Goal: Task Accomplishment & Management: Use online tool/utility

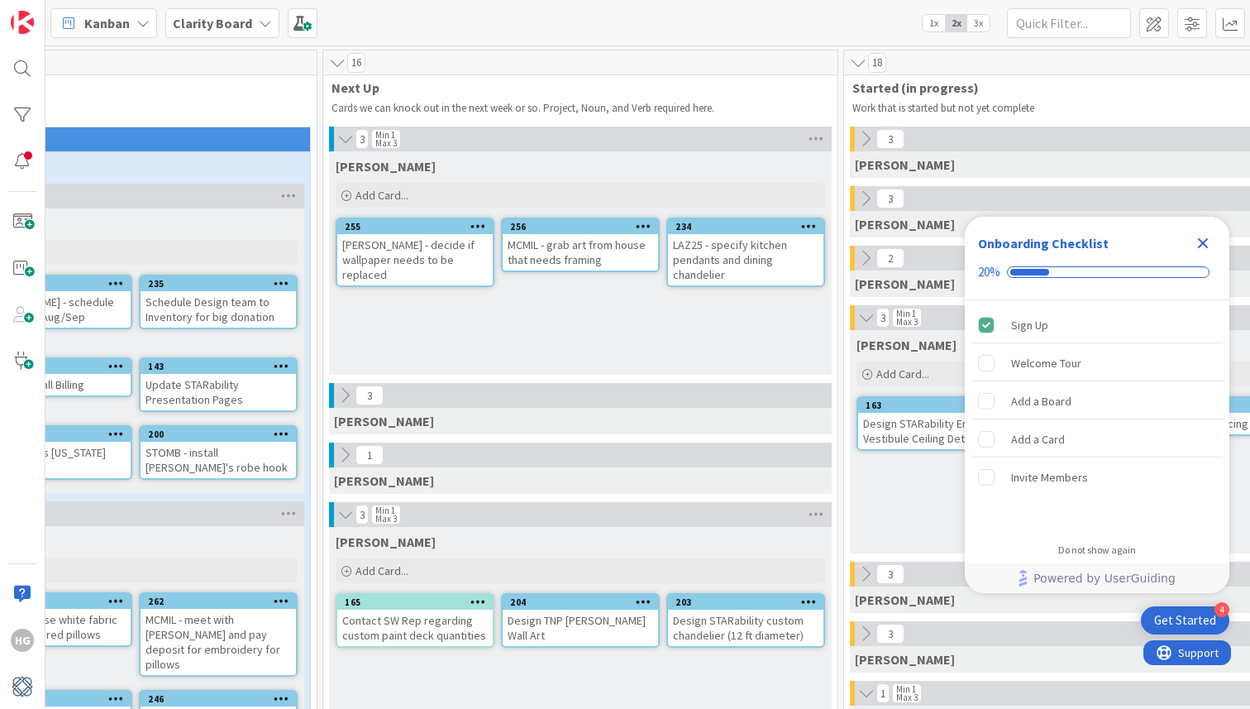
scroll to position [0, 612]
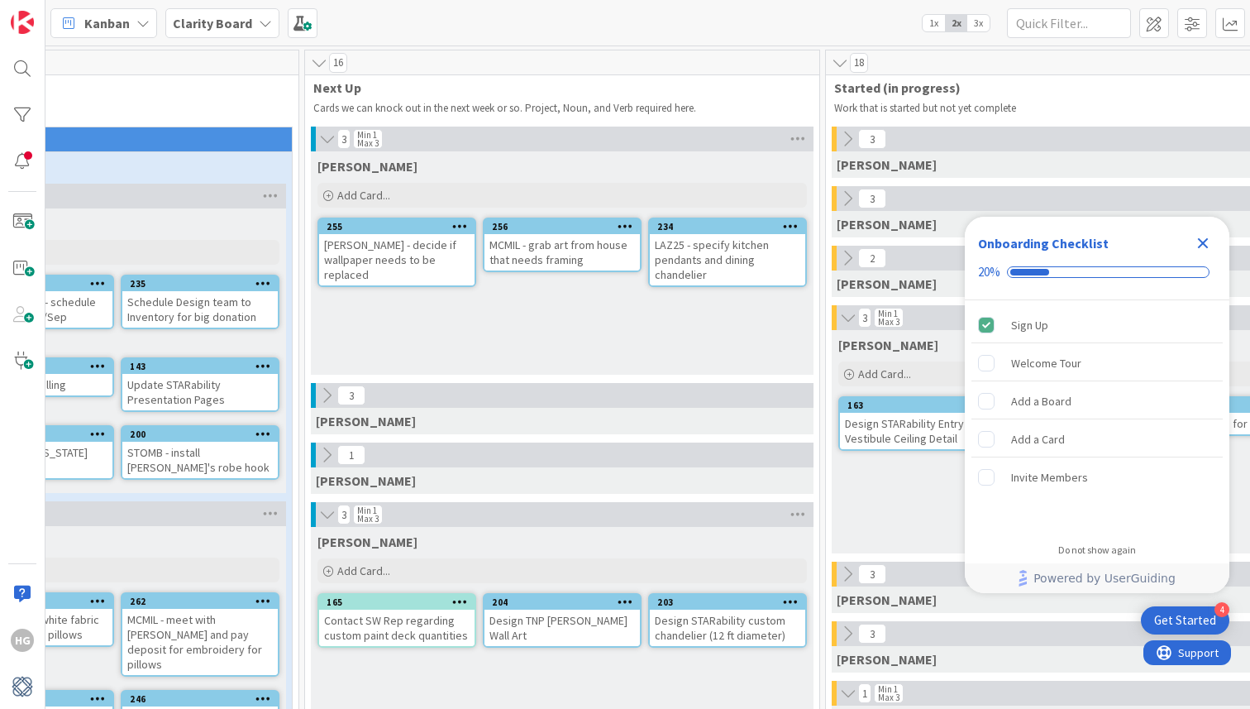
click at [1205, 239] on icon "Close Checklist" at bounding box center [1203, 243] width 11 height 11
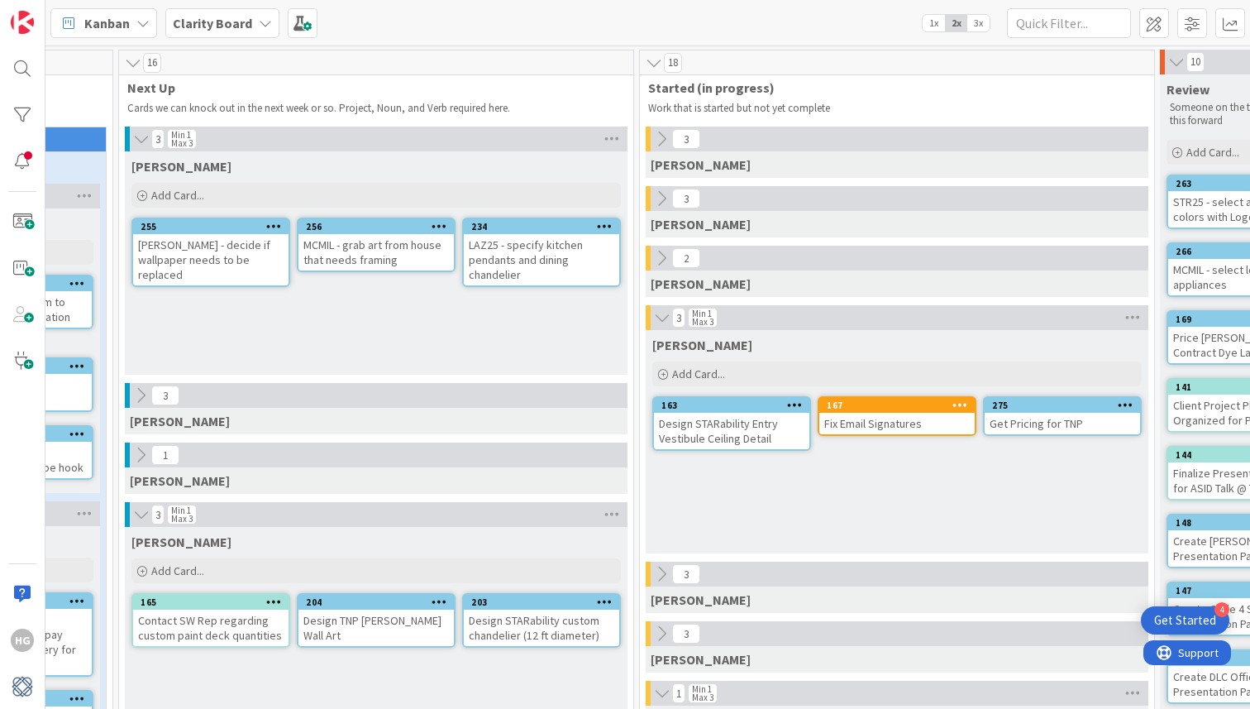
scroll to position [0, 0]
click at [255, 576] on div "Add Card..." at bounding box center [375, 570] width 489 height 25
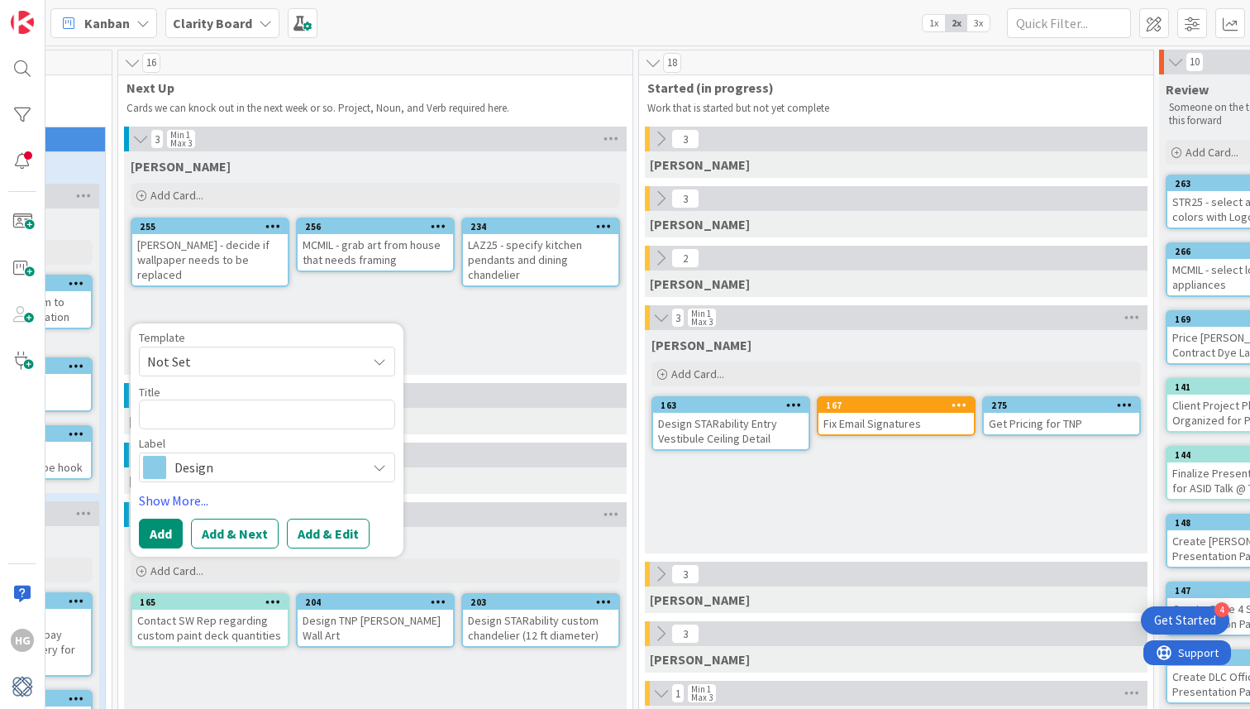
click at [315, 664] on div "[PERSON_NAME] Add Card... Template Not Set Title 0 / 128 Label Design Show More…" at bounding box center [375, 638] width 503 height 223
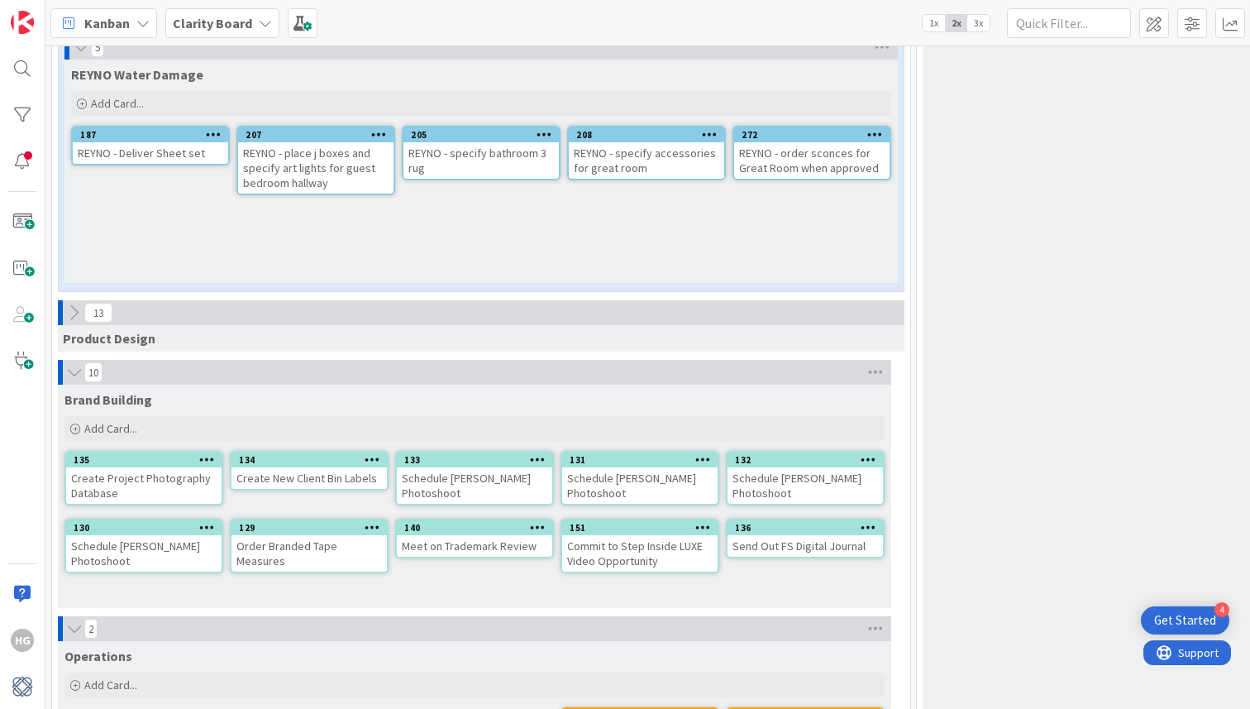
scroll to position [4413, 0]
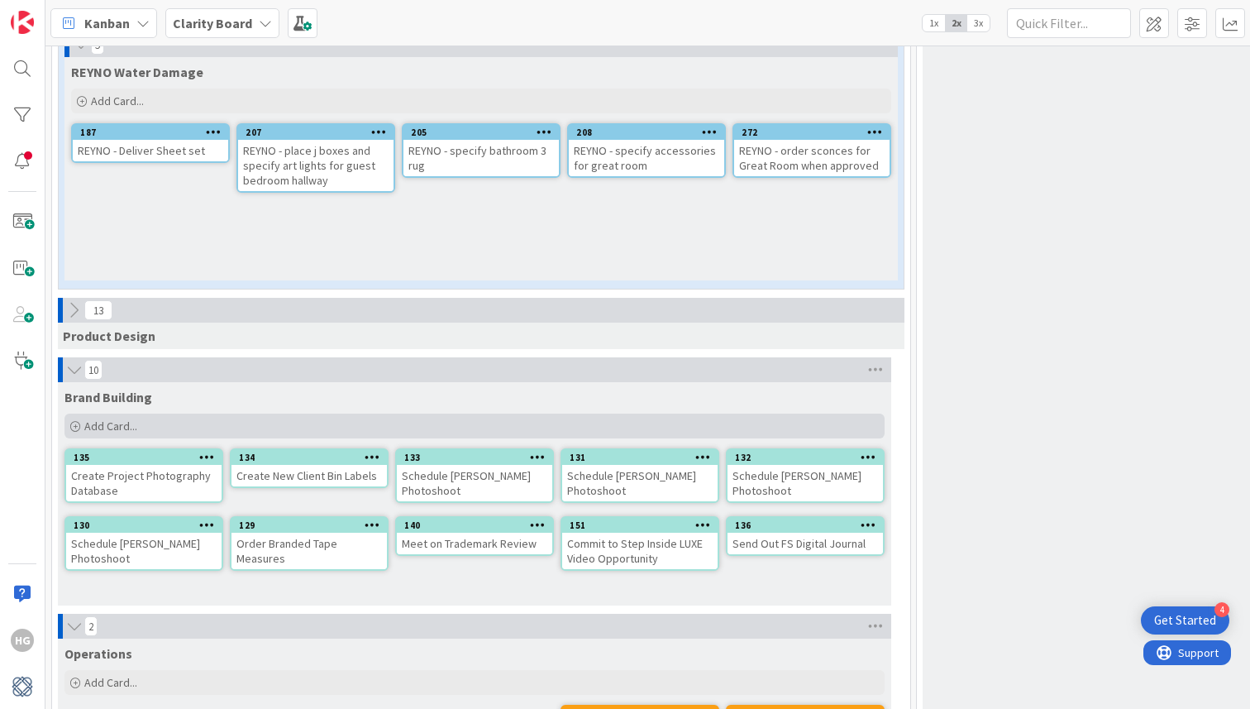
click at [178, 413] on div "Add Card..." at bounding box center [474, 425] width 820 height 25
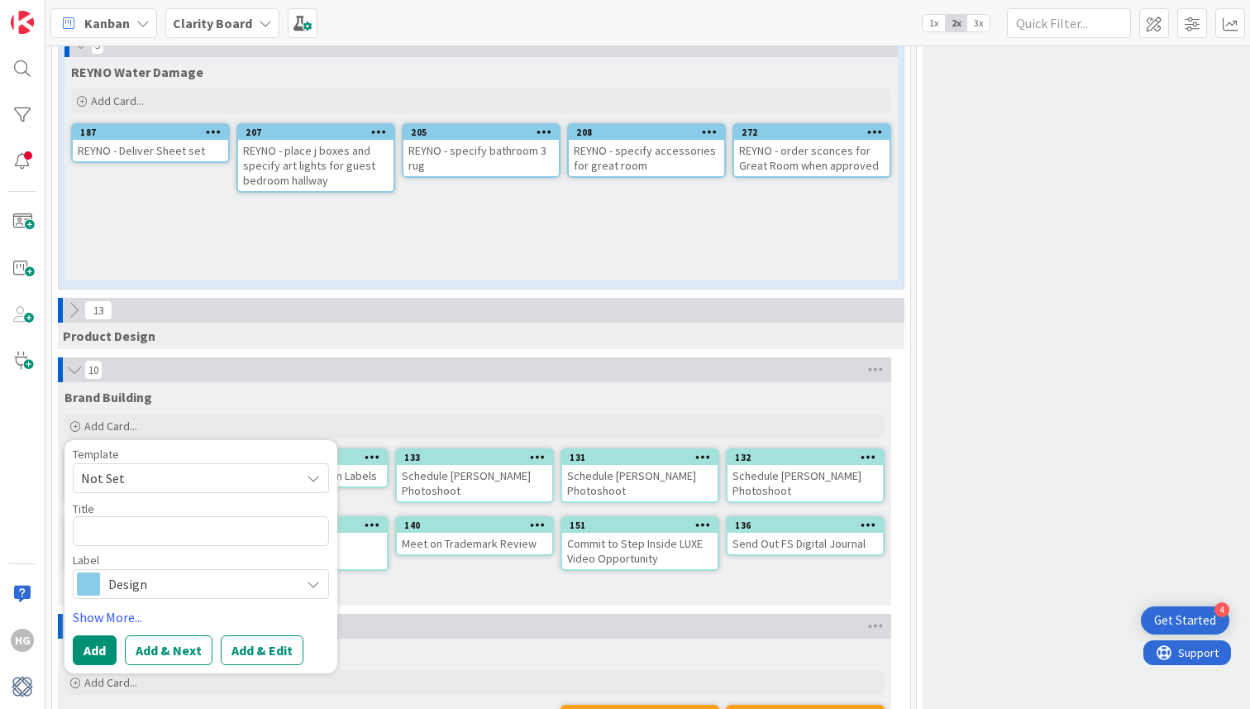
click at [159, 572] on span "Design" at bounding box center [200, 583] width 184 height 23
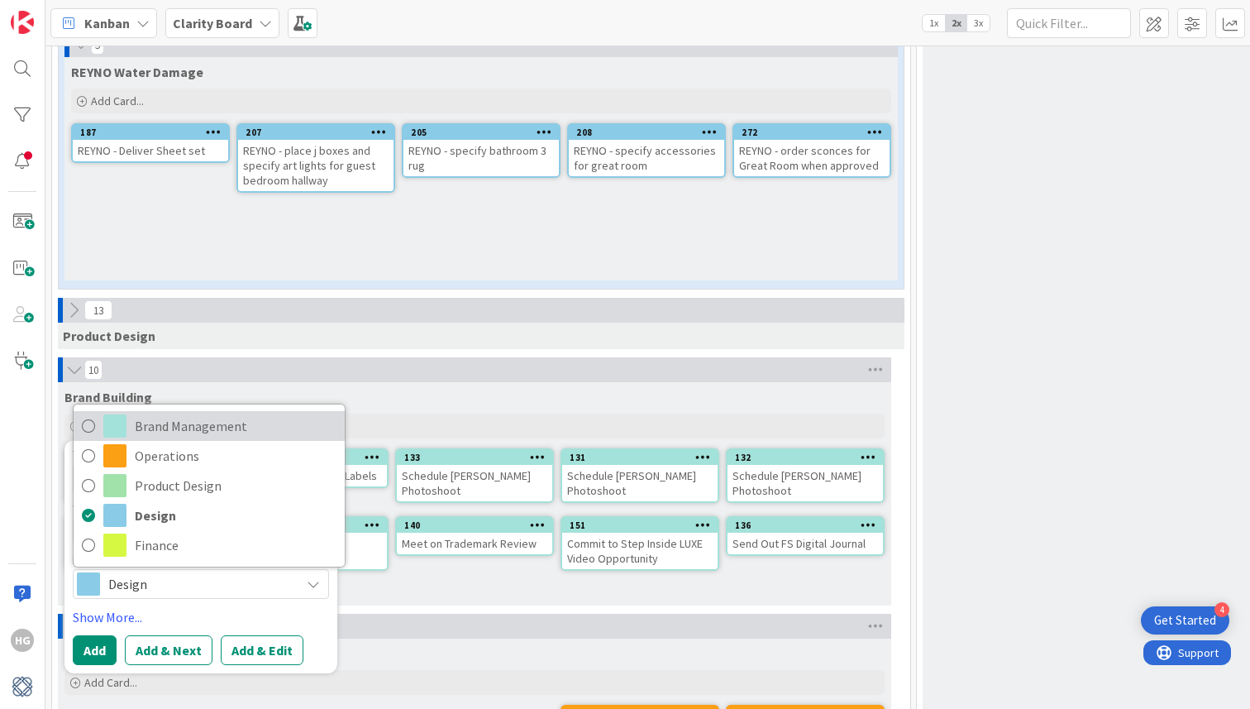
click at [174, 413] on span "Brand Management" at bounding box center [236, 425] width 202 height 25
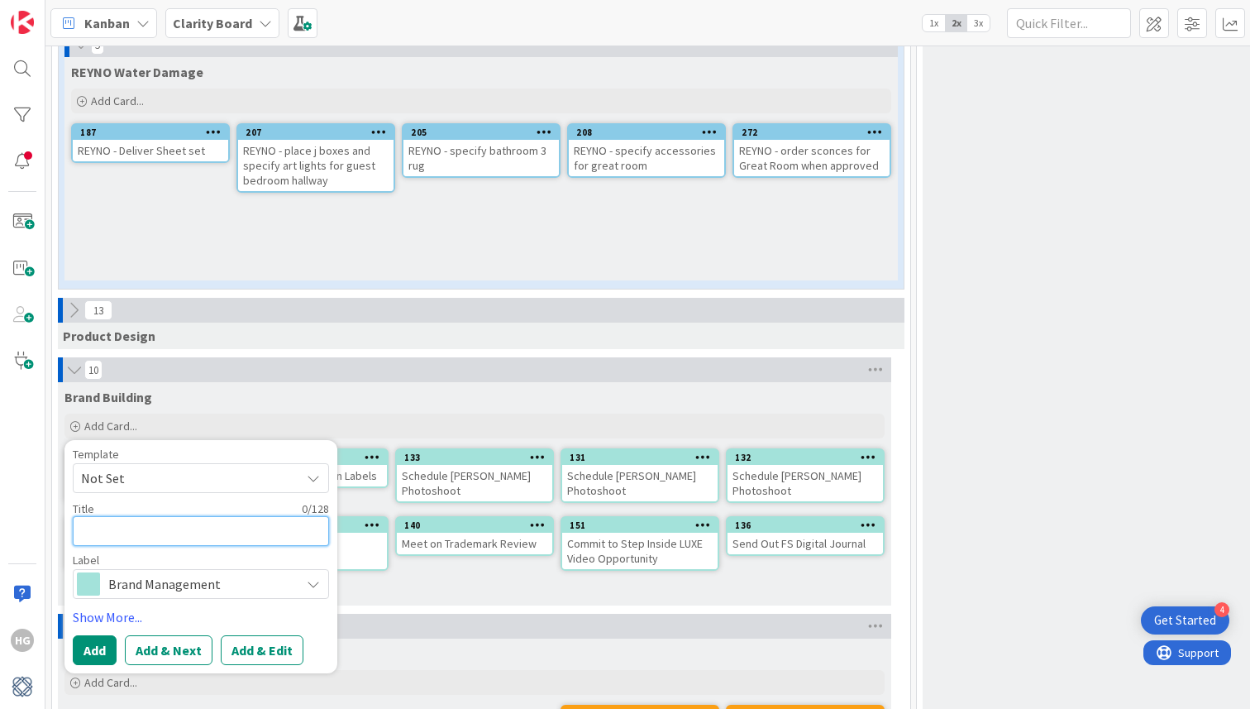
click at [160, 520] on textarea at bounding box center [201, 531] width 256 height 30
type textarea "x"
type textarea "E"
type textarea "x"
type textarea "Ed"
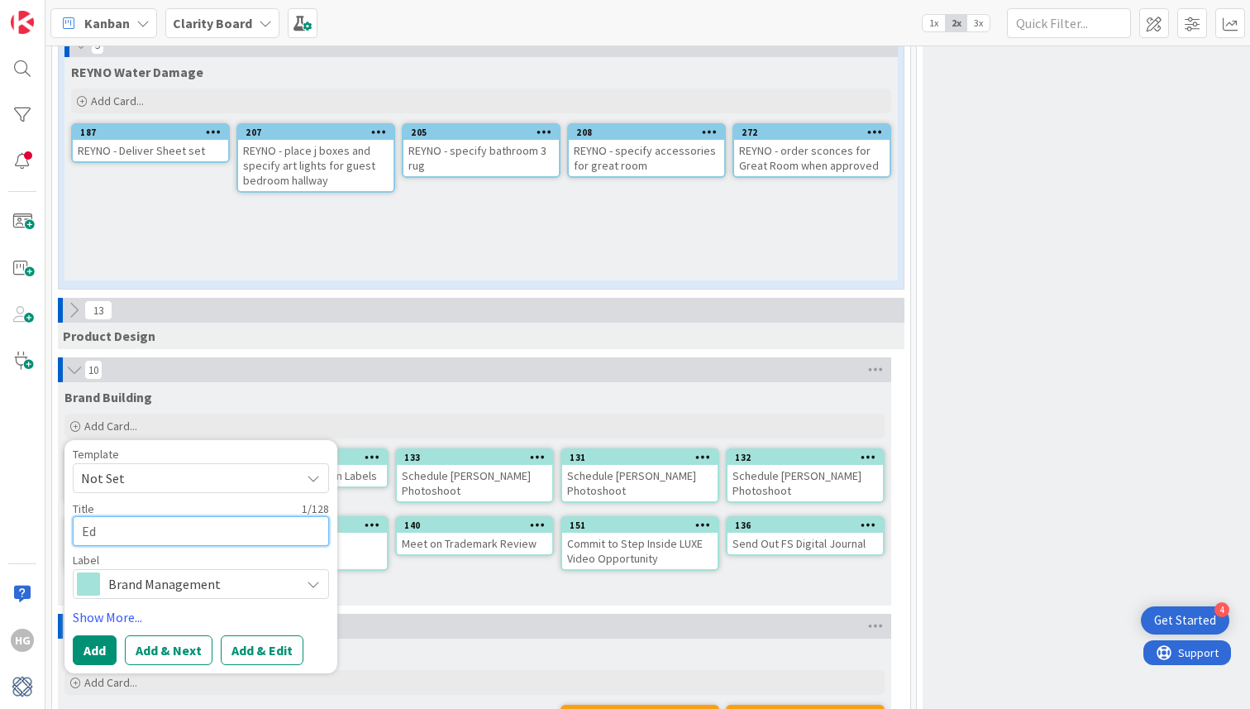
type textarea "x"
type textarea "Edi"
type textarea "x"
type textarea "Edit"
type textarea "x"
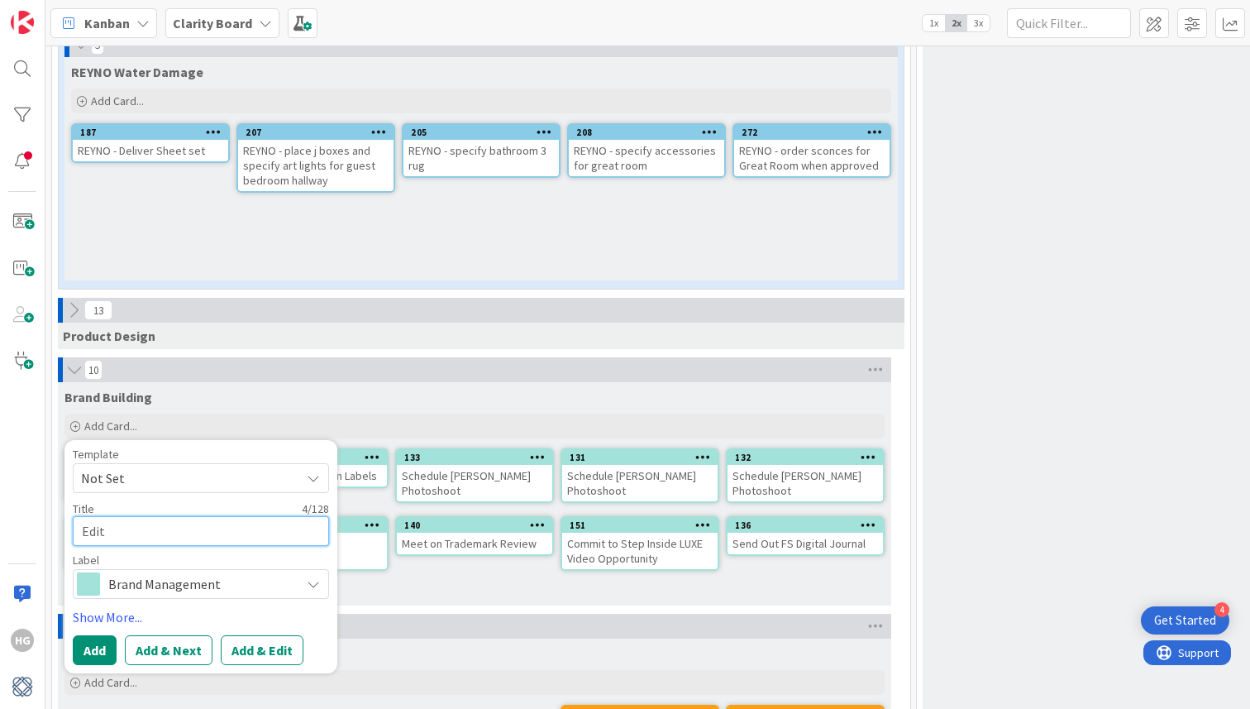
type textarea "Edit"
type textarea "x"
type textarea "Edit +"
type textarea "x"
type textarea "Edit +"
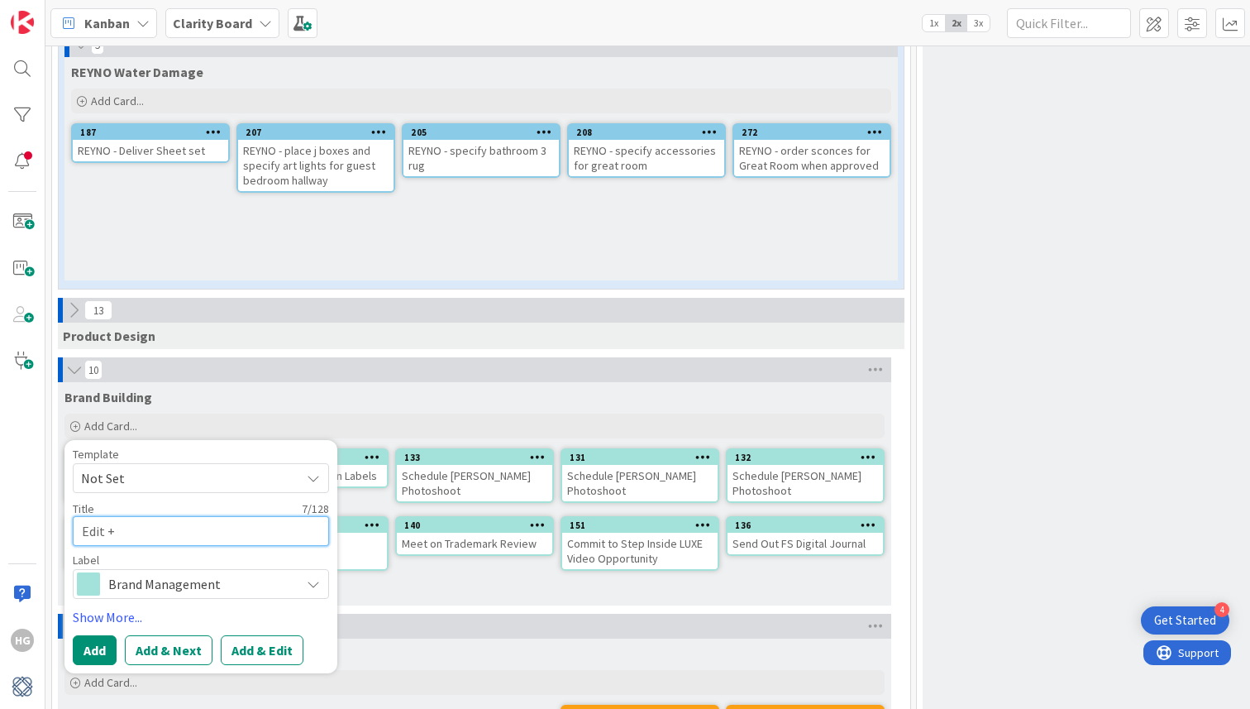
type textarea "x"
type textarea "Edit + u"
type textarea "x"
type textarea "Edit + up"
type textarea "x"
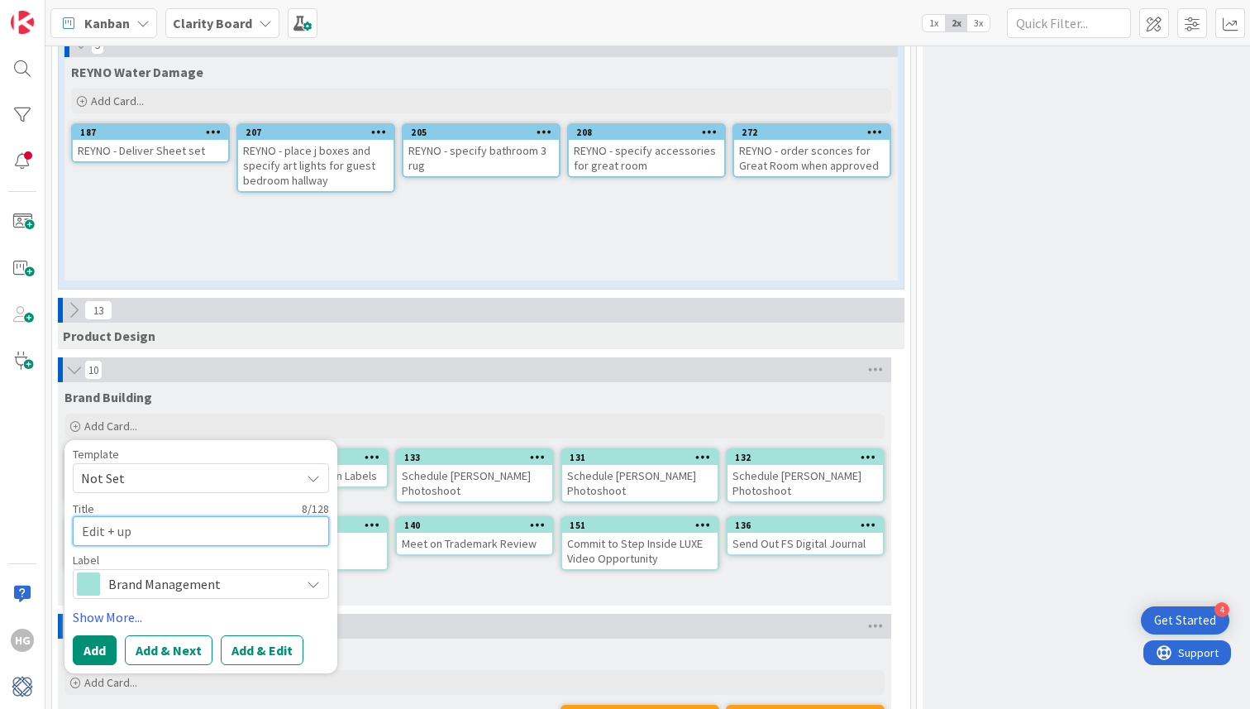
type textarea "Edit + upl"
type textarea "x"
type textarea "Edit + uplo"
type textarea "x"
type textarea "Edit + uploa"
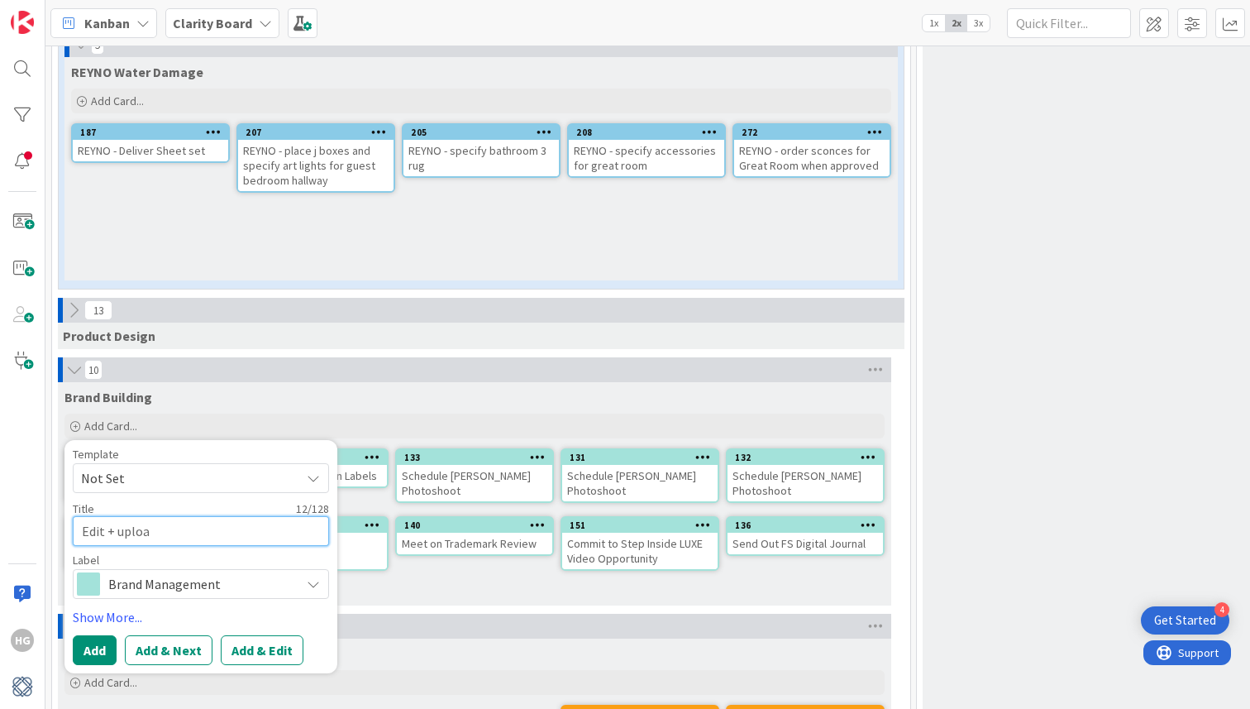
type textarea "x"
type textarea "Edit + upload"
type textarea "x"
type textarea "Edit + upload"
type textarea "x"
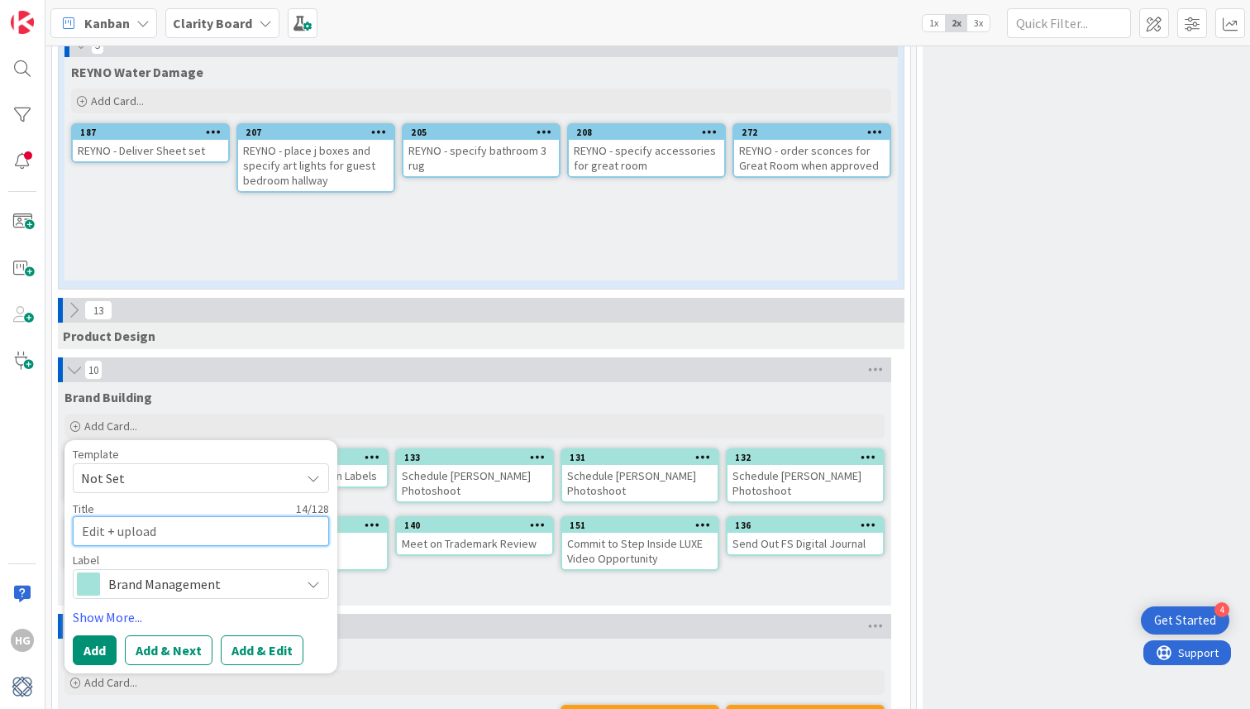
type textarea "Edit + upload l"
type textarea "x"
type textarea "Edit + upload lo"
type textarea "x"
type textarea "Edit + upload [PERSON_NAME]"
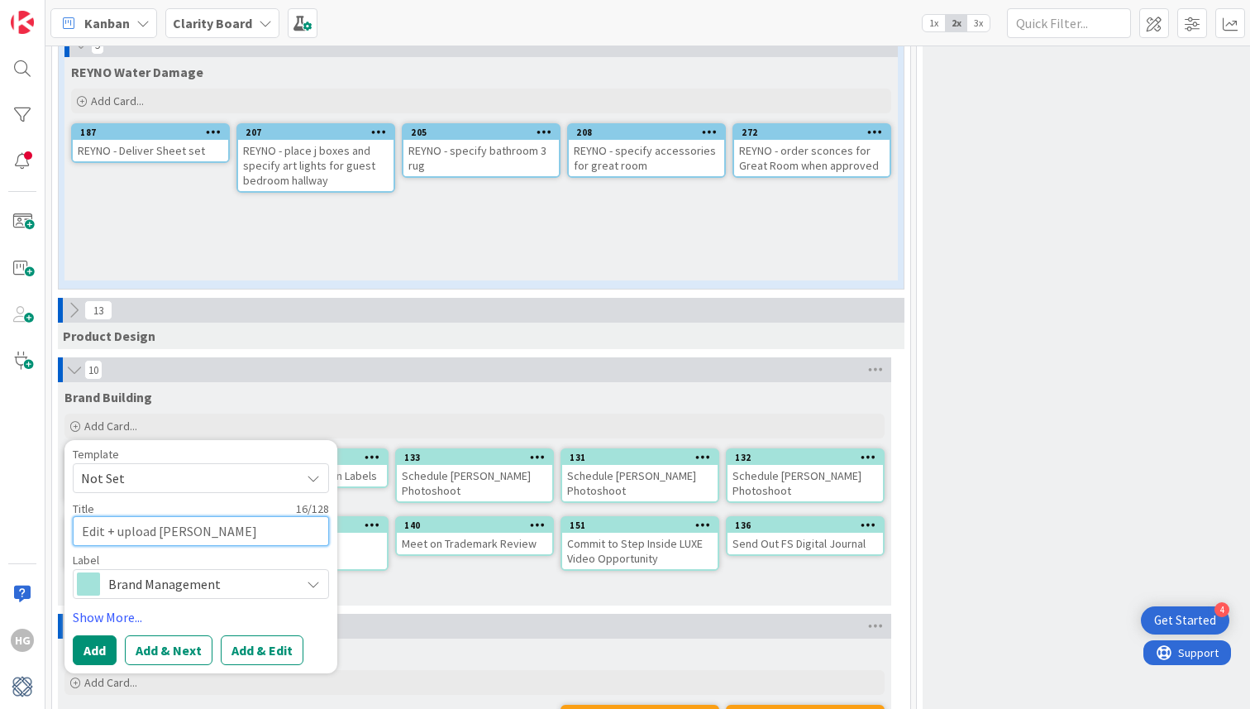
type textarea "x"
type textarea "Edit + upload long"
type textarea "x"
type textarea "Edit + upload long"
type textarea "x"
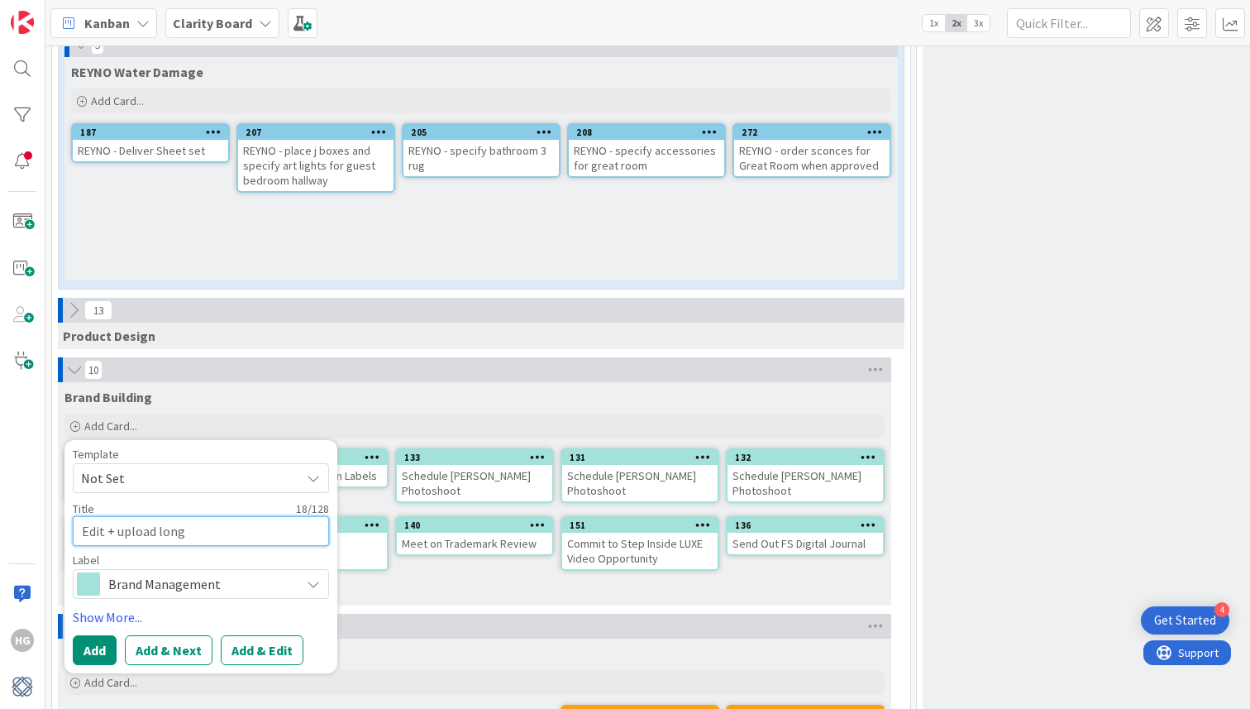
type textarea "Edit + upload long f"
type textarea "x"
type textarea "Edit + upload long fo"
type textarea "x"
type textarea "Edit + upload long for"
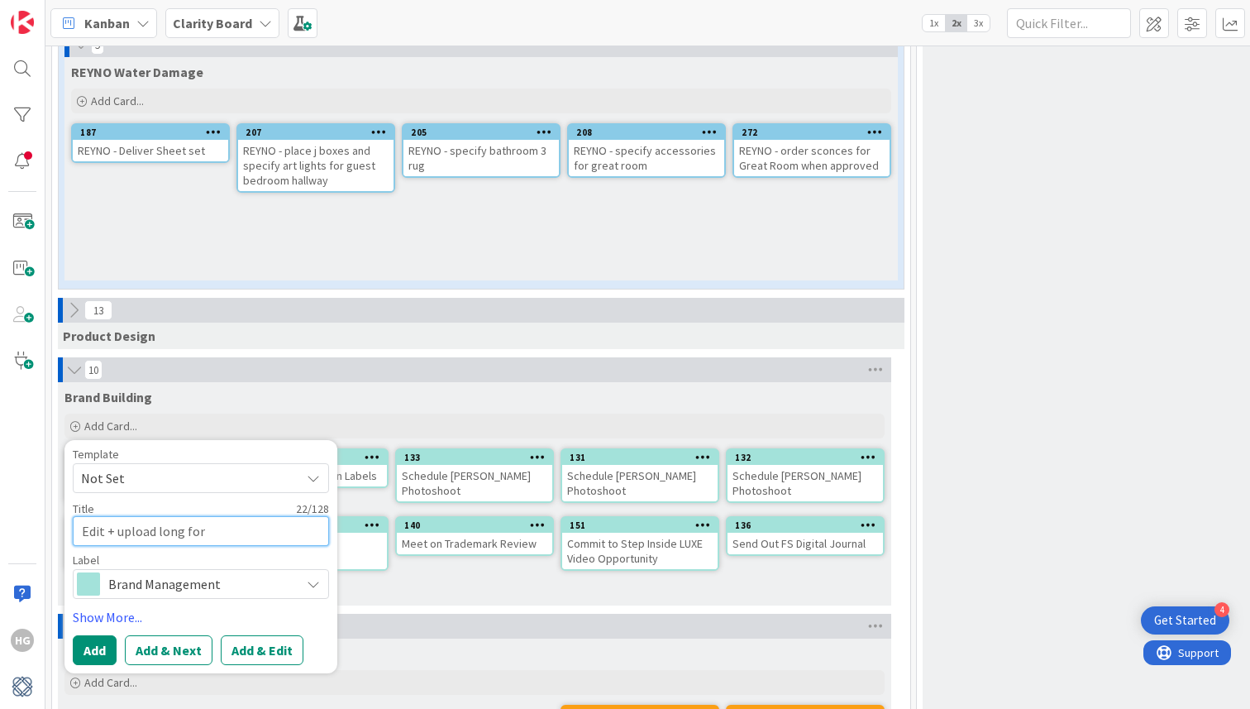
type textarea "x"
type textarea "Edit + upload long form"
type textarea "x"
type textarea "Edit + upload long form"
type textarea "x"
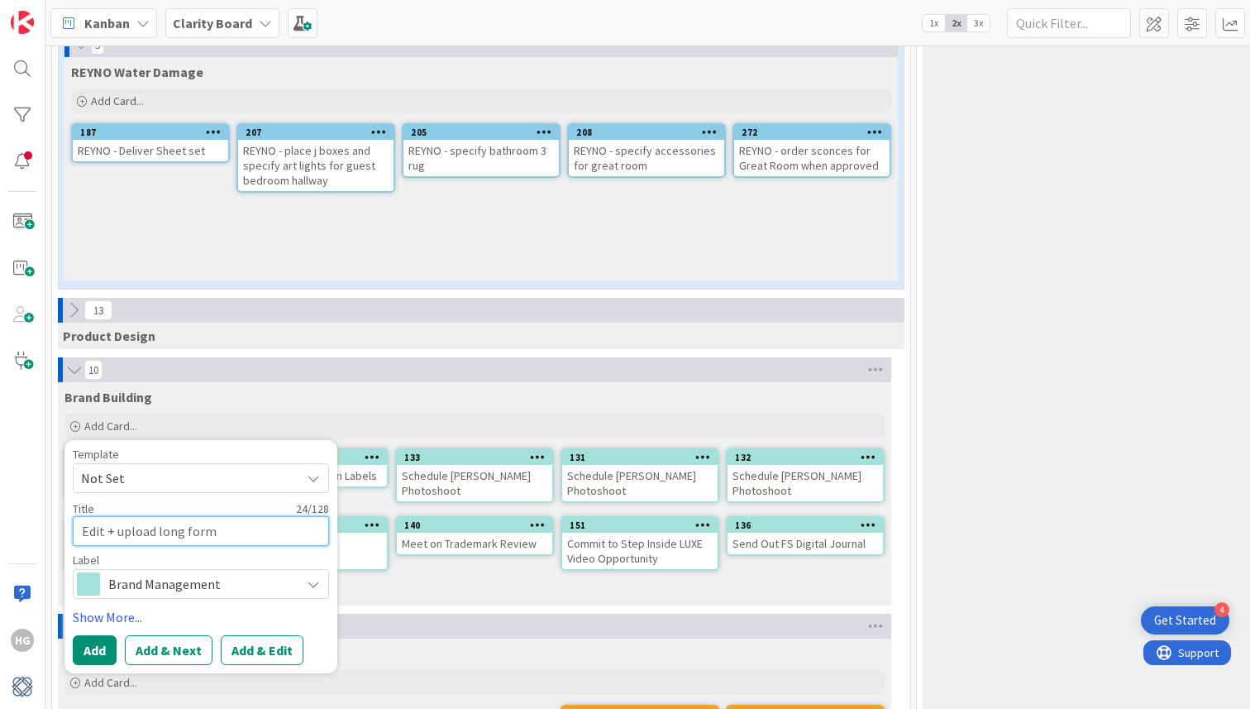
type textarea "Edit + upload long form K"
type textarea "x"
type textarea "Edit + upload long form KP"
type textarea "x"
type textarea "Edit + upload long form KPM"
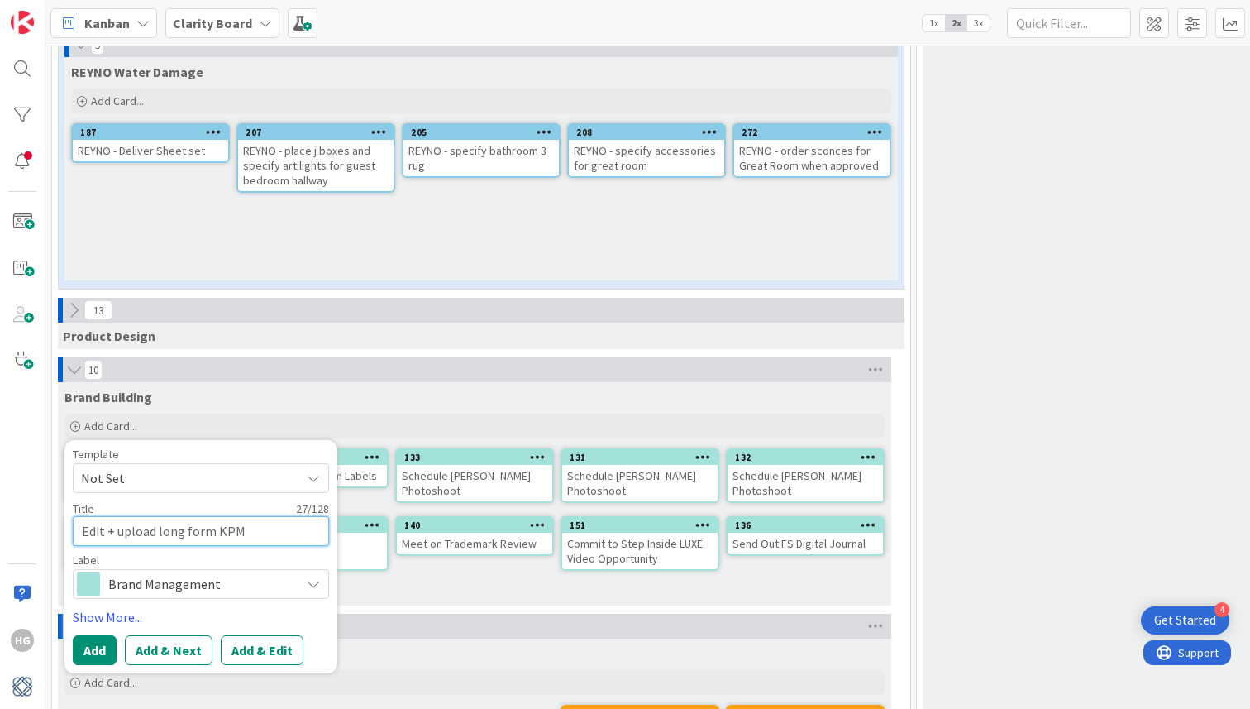
type textarea "x"
type textarea "Edit + upload long form KPMK"
type textarea "x"
type textarea "Edit + upload long form KPMKT"
type textarea "x"
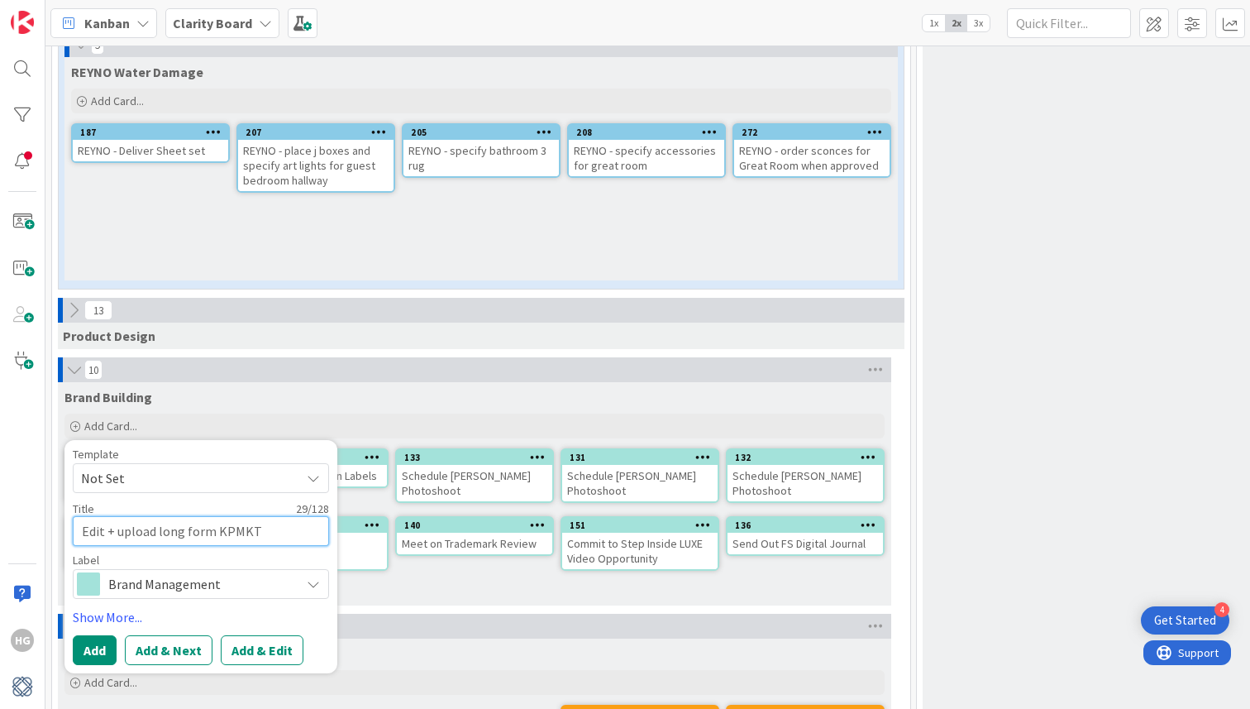
type textarea "Edit + upload long form KPMKT"
type textarea "x"
type textarea "Edit + upload long form KPMKT v"
type textarea "x"
type textarea "Edit + upload long form KPMKT vi"
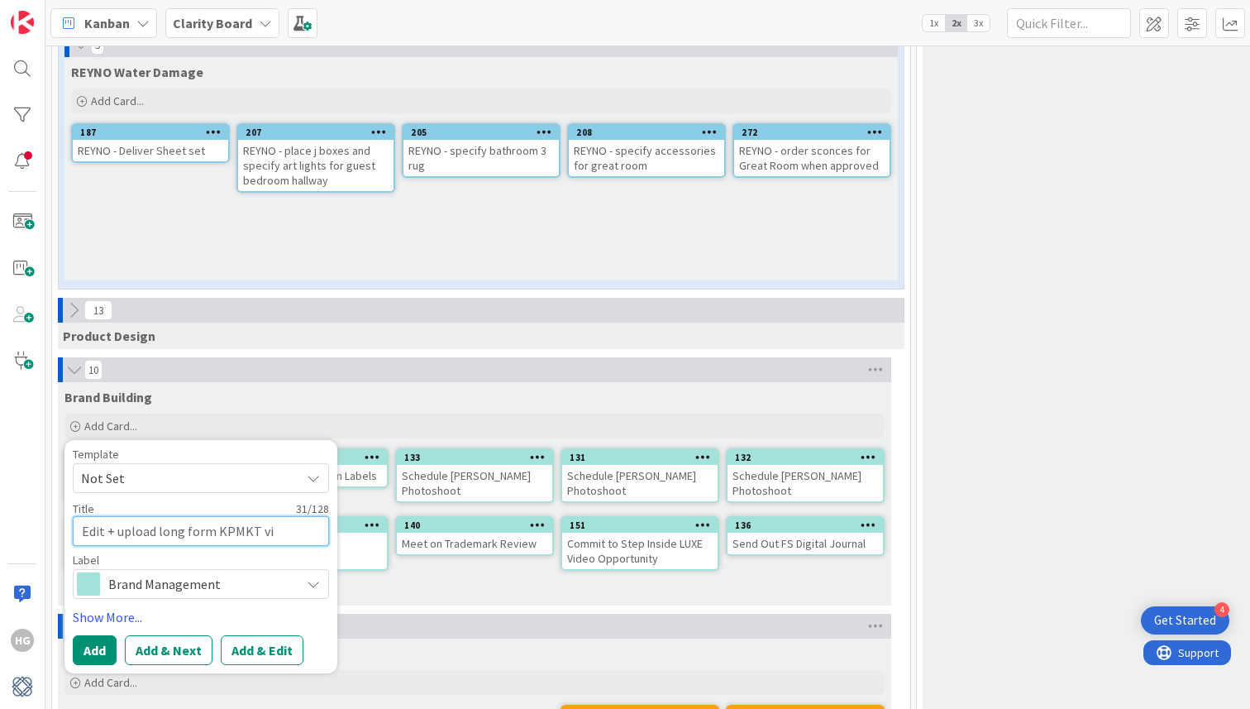
type textarea "x"
type textarea "Edit + upload long form KPMKT vid"
type textarea "x"
type textarea "Edit + upload long form KPMKT vide"
type textarea "x"
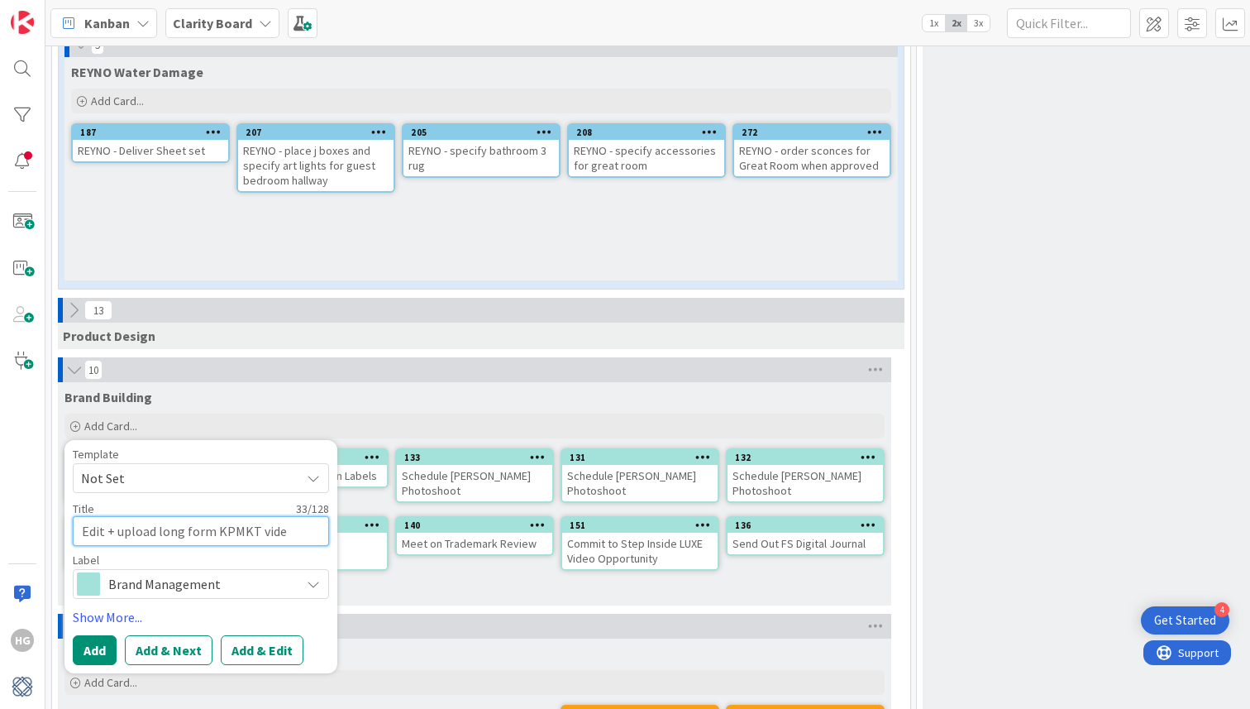
type textarea "Edit + upload long form KPMKT video"
type textarea "x"
type textarea "Edit + upload long form KPMKT video"
type textarea "x"
type textarea "Edit + upload long form KPMKT video f"
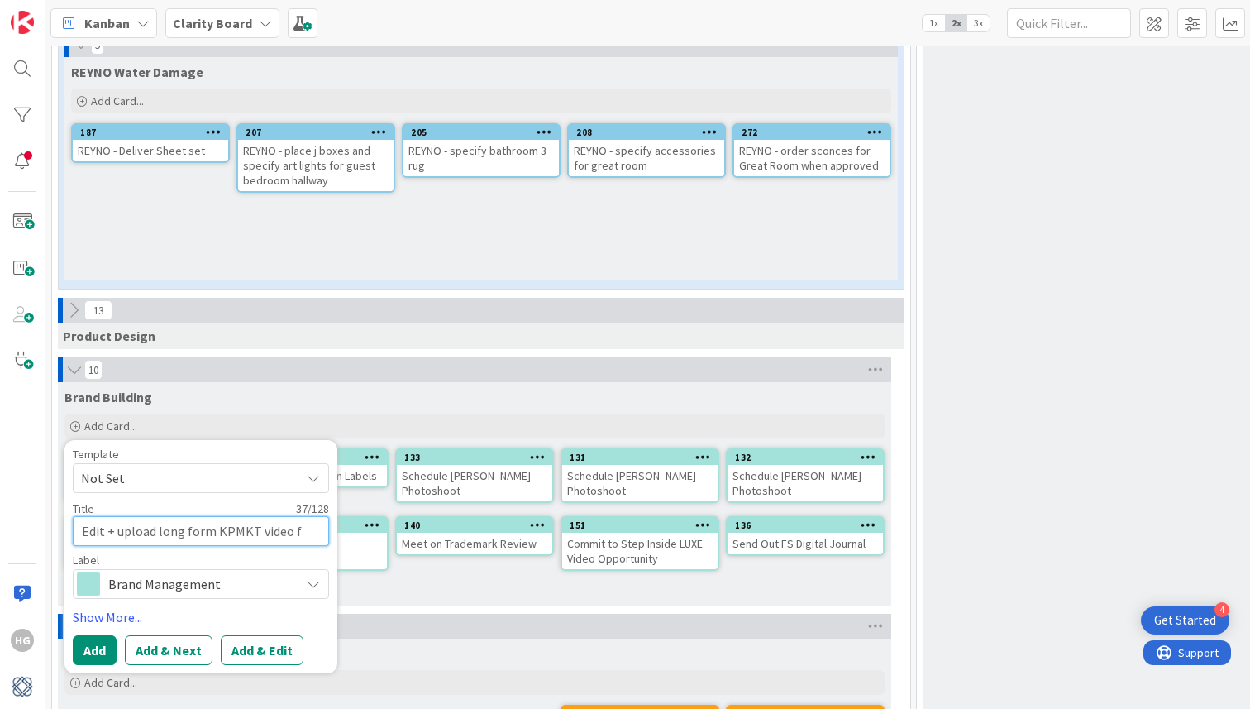
type textarea "x"
type textarea "Edit + upload long form KPMKT video fr"
type textarea "x"
type textarea "Edit + upload long form KPMKT video fro"
type textarea "x"
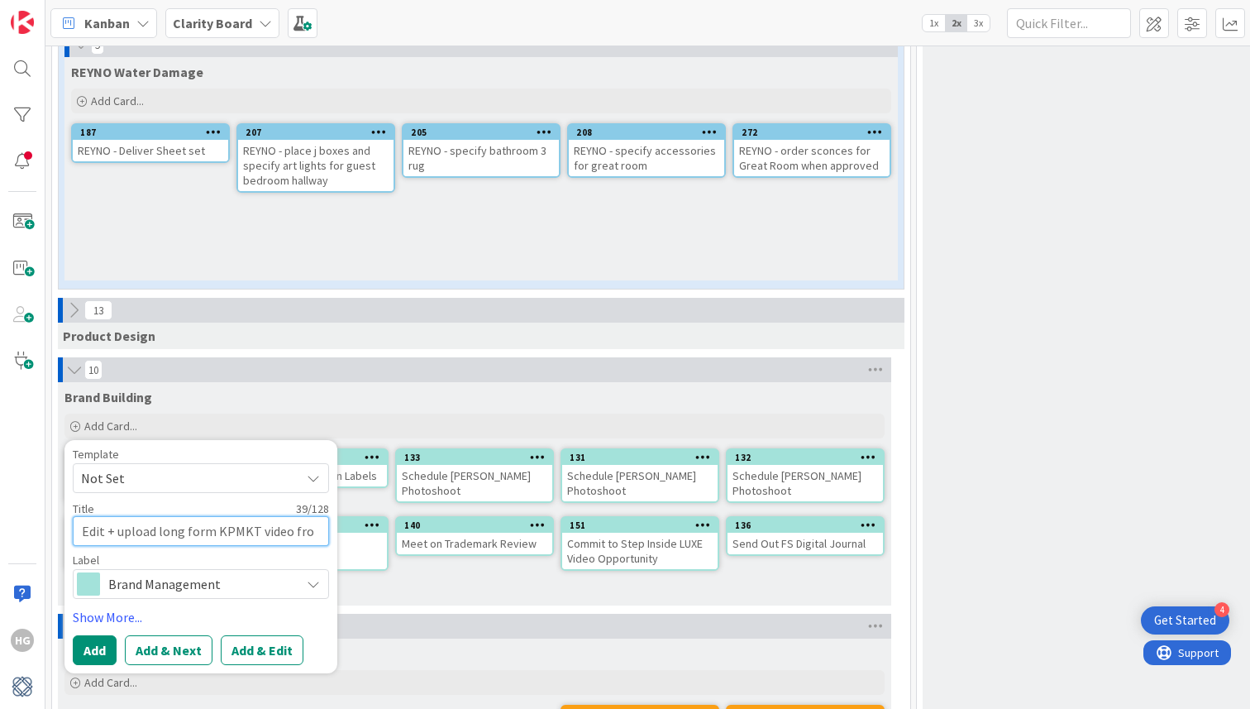
type textarea "Edit + upload long form KPMKT video from"
type textarea "x"
type textarea "Edit + upload long form KPMKT video from"
type textarea "x"
type textarea "Edit + upload long form KPMKT video from O"
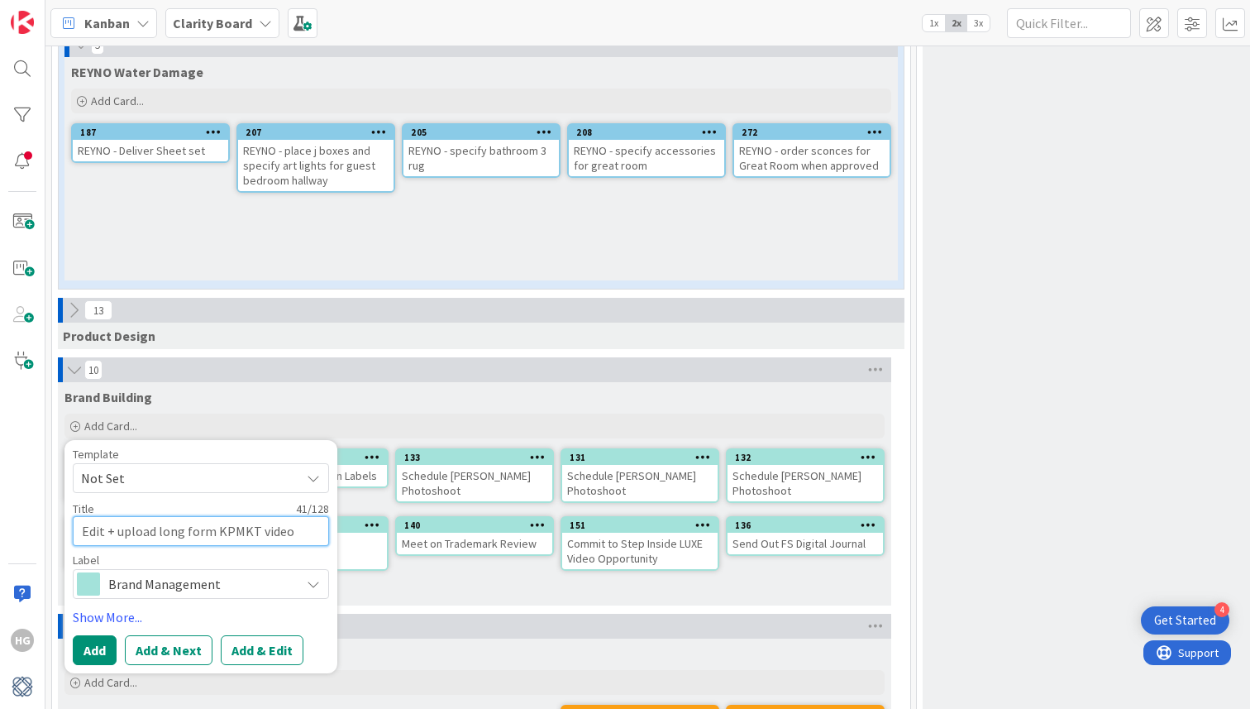
type textarea "x"
type textarea "Edit + upload long form KPMKT video from Oc"
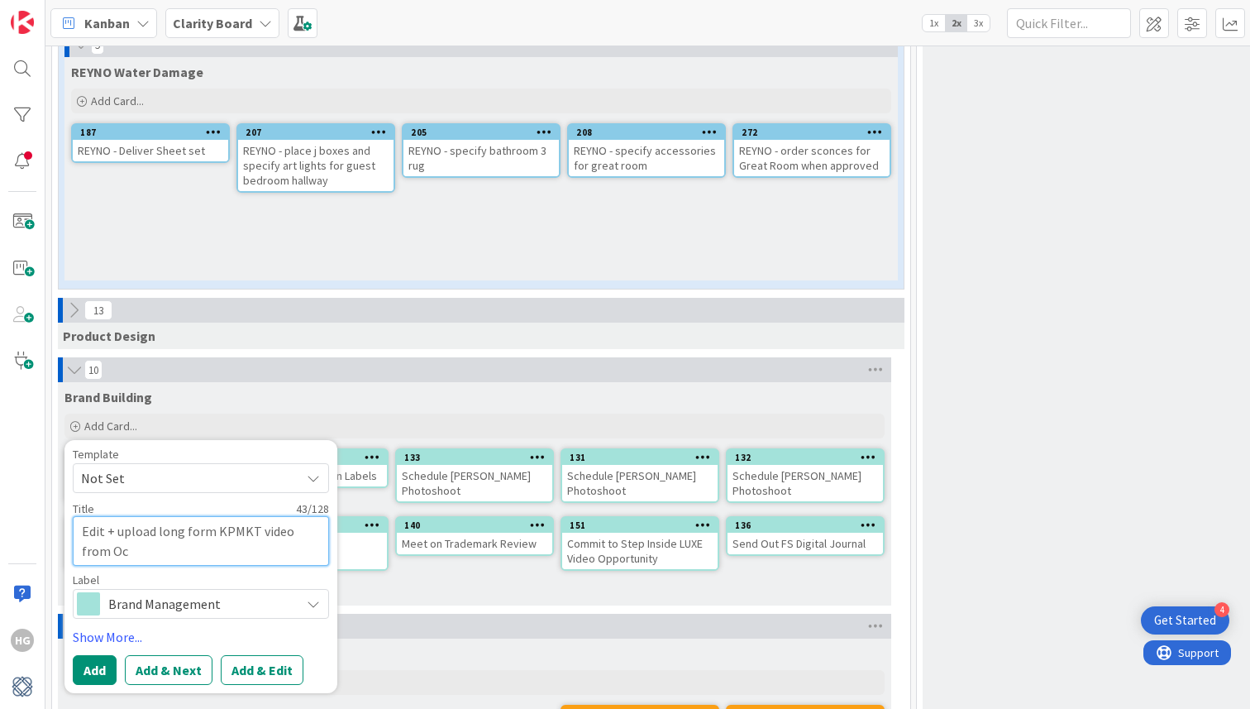
type textarea "x"
type textarea "Edit + upload long form KPMKT video from Oct"
type textarea "x"
type textarea "Edit + upload long form KPMKT video from Oct"
type textarea "x"
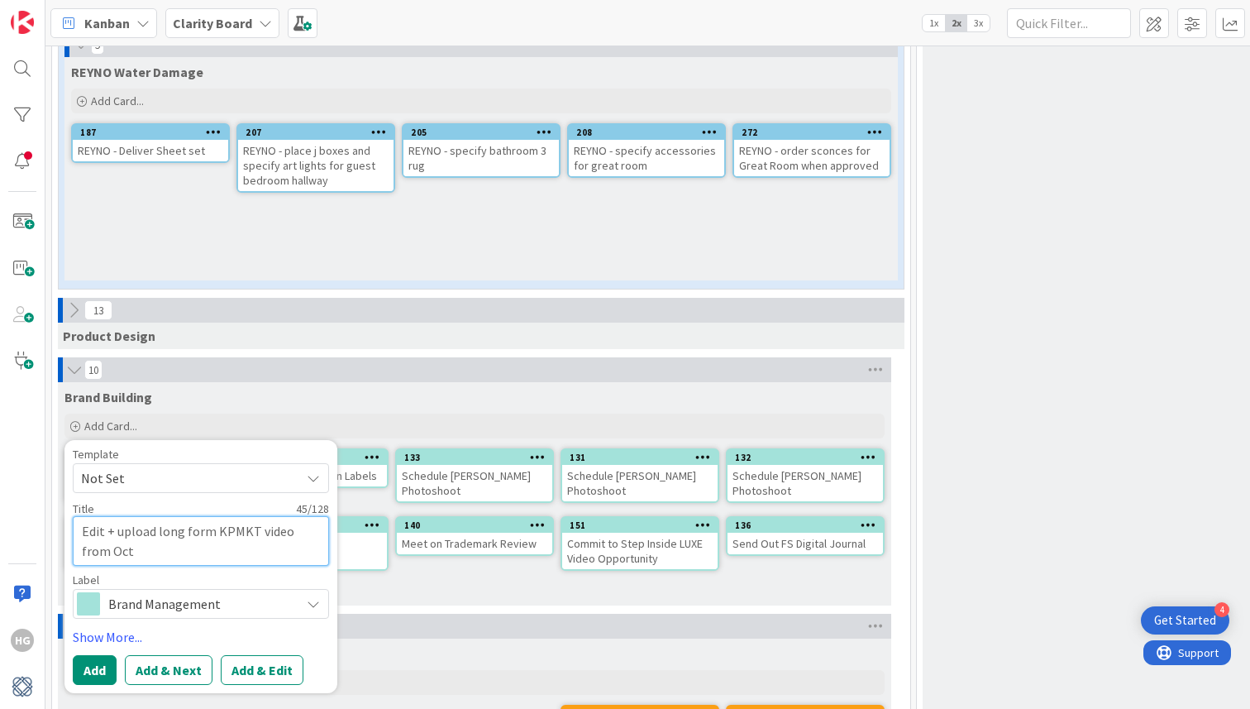
type textarea "Edit + upload long form KPMKT video from [DATE]"
type textarea "x"
type textarea "Edit + upload long form KPMKT video from Oct 202"
type textarea "x"
type textarea "Edit + upload long form KPMKT video from [DATE]"
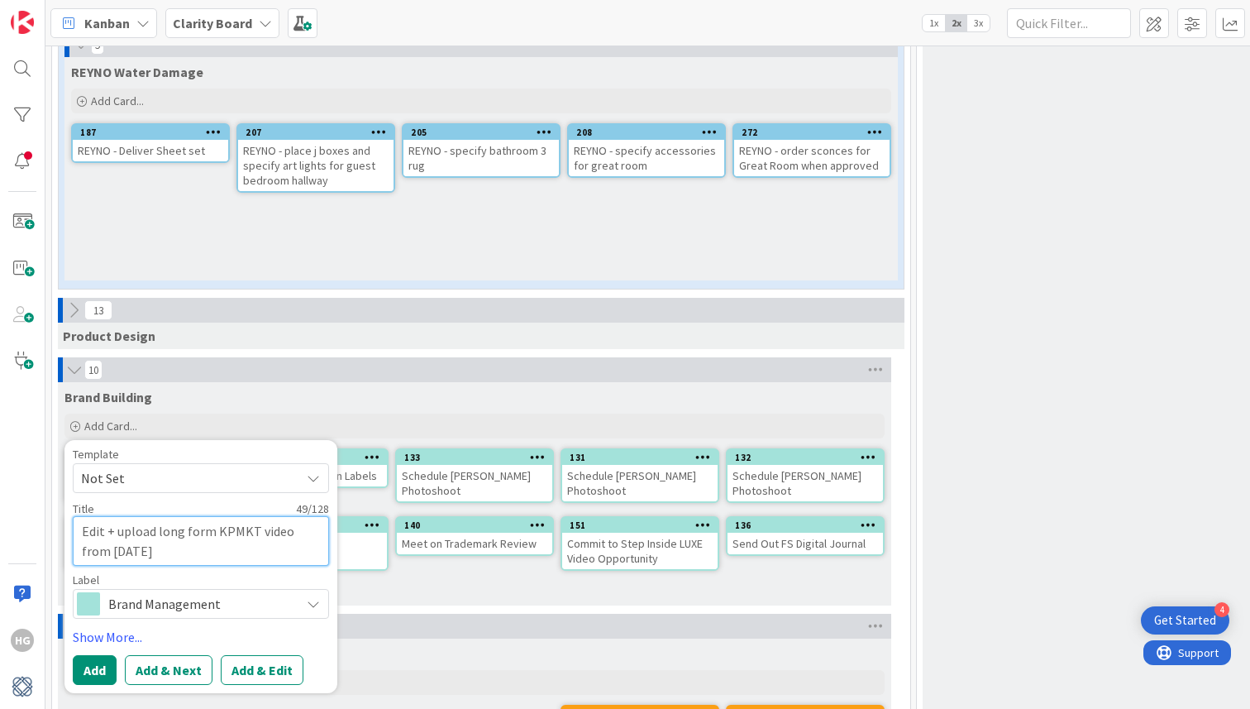
click at [285, 516] on textarea "Edit + upload long form KPMKT video from [DATE]" at bounding box center [201, 541] width 256 height 50
click at [84, 516] on textarea "Edit + upload long form KPMKT video from [DATE]" at bounding box center [201, 541] width 256 height 50
type textarea "x"
type textarea "YEdit + upload long form KPMKT video from [DATE]"
type textarea "x"
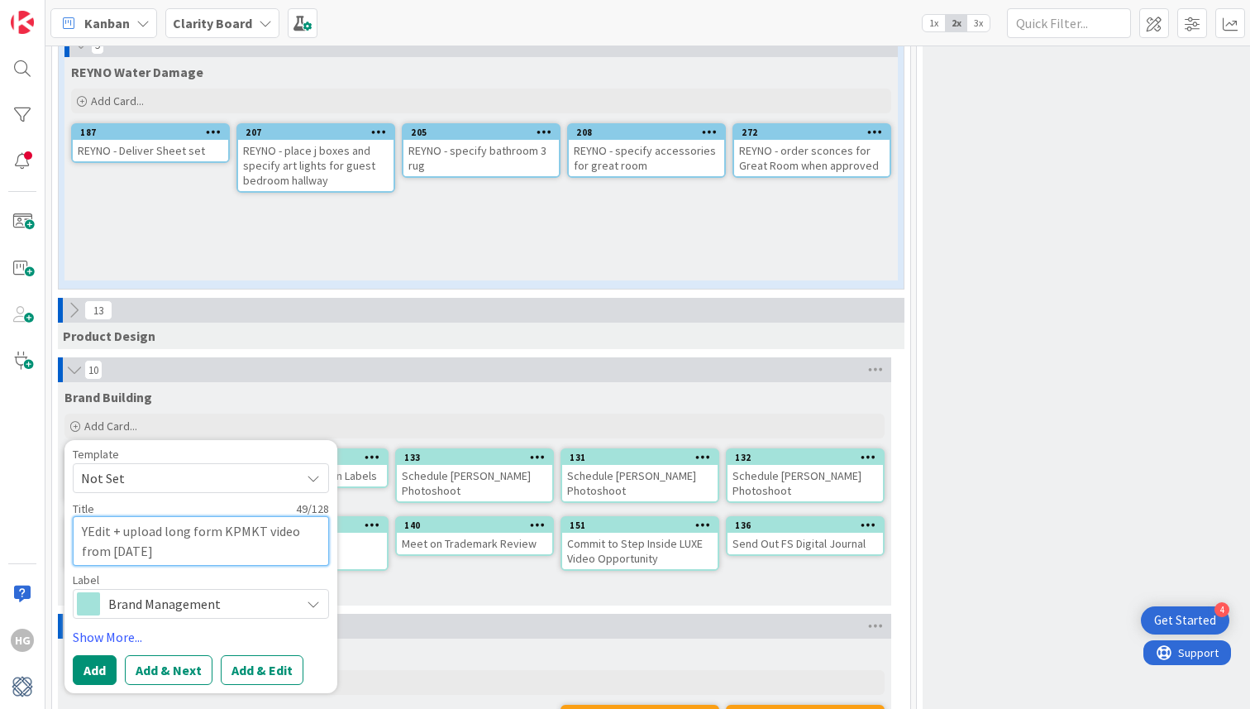
type textarea "YoEdit + upload long form KPMKT video from [DATE]"
type textarea "x"
type textarea "YouEdit + upload long form KPMKT video from [DATE]"
type textarea "x"
type textarea "YoutuEdit + upload long form KPMKT video from [DATE]"
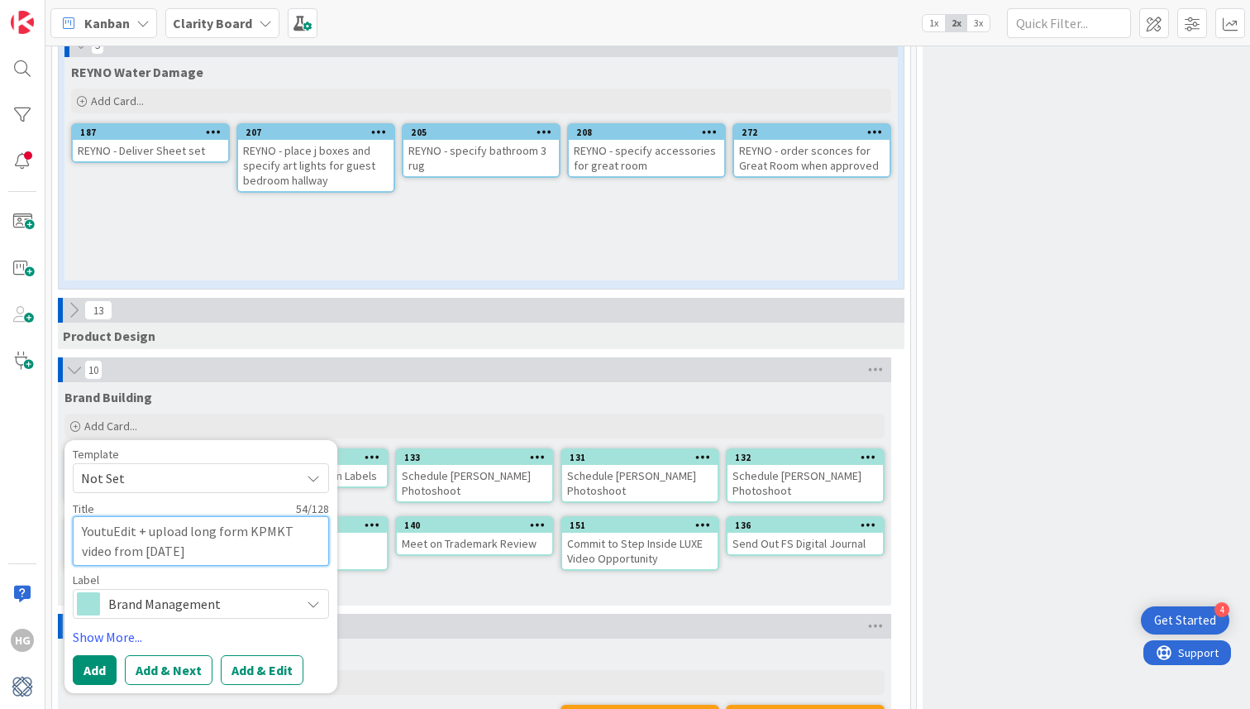
type textarea "x"
type textarea "YoutubEdit + upload long form KPMKT video from [DATE]"
type textarea "x"
type textarea "YoutubeEdit + upload long form KPMKT video from [DATE]"
type textarea "x"
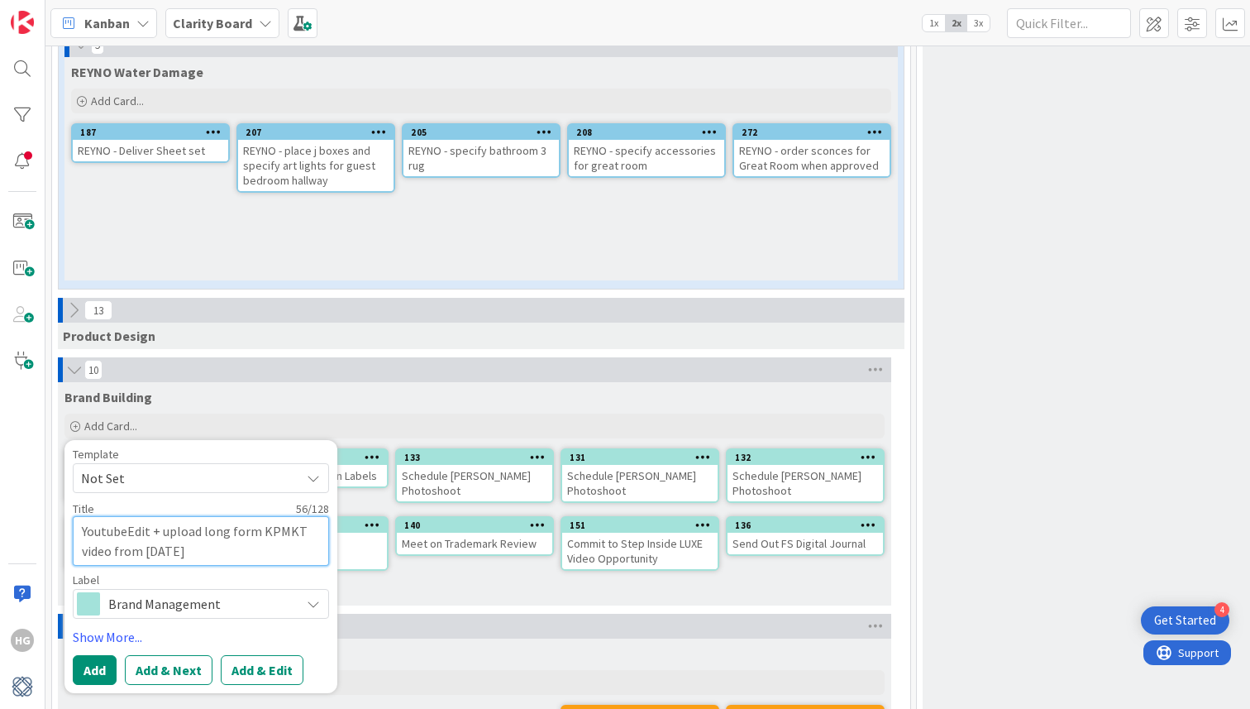
type textarea "Youtube:Edit + upload long form KPMKT video from [DATE]"
type textarea "x"
type textarea "Youtube: Edit + upload long form KPMKT video from [DATE]"
click at [112, 627] on link "Show More..." at bounding box center [201, 637] width 256 height 20
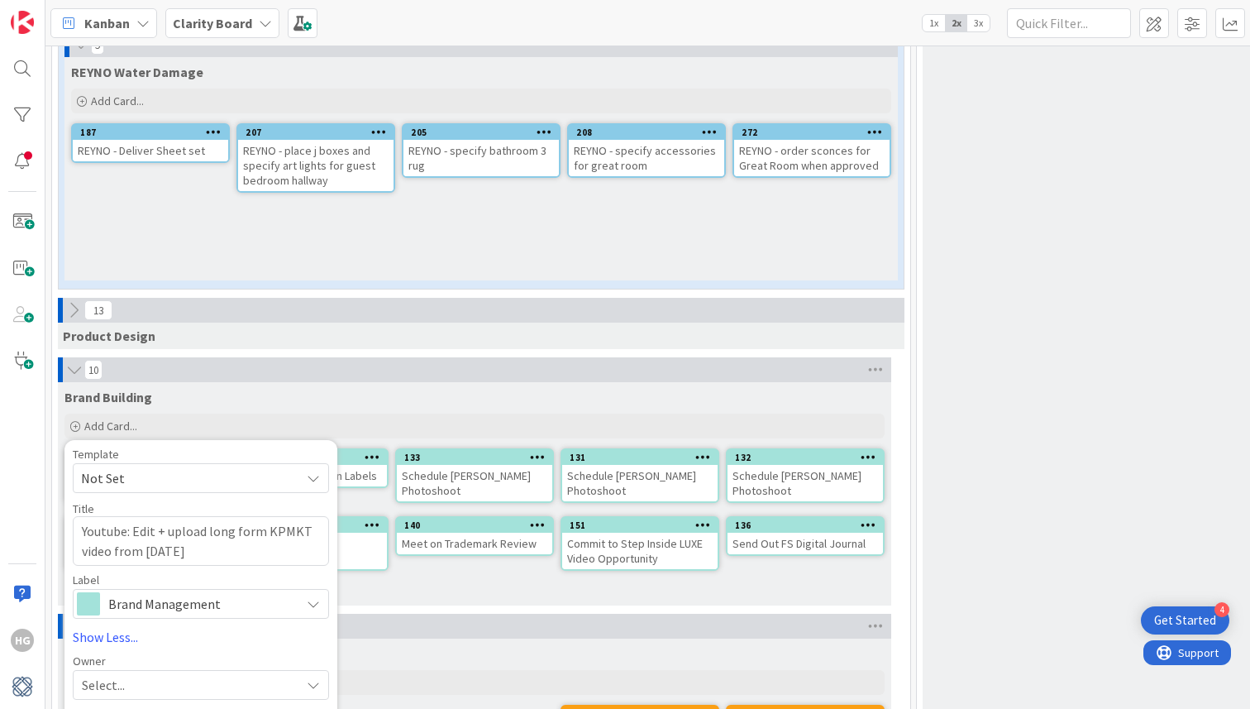
click at [116, 670] on div "Select..." at bounding box center [201, 685] width 256 height 30
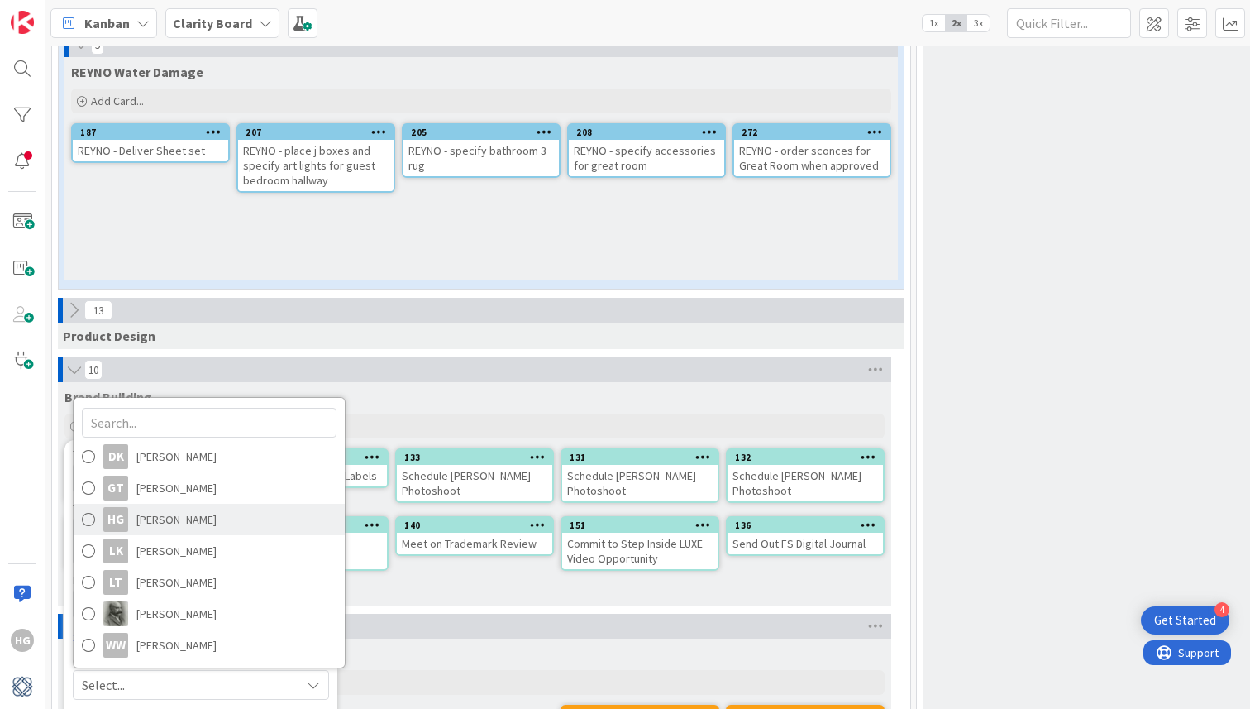
click at [131, 504] on link "HG [PERSON_NAME]" at bounding box center [209, 519] width 271 height 31
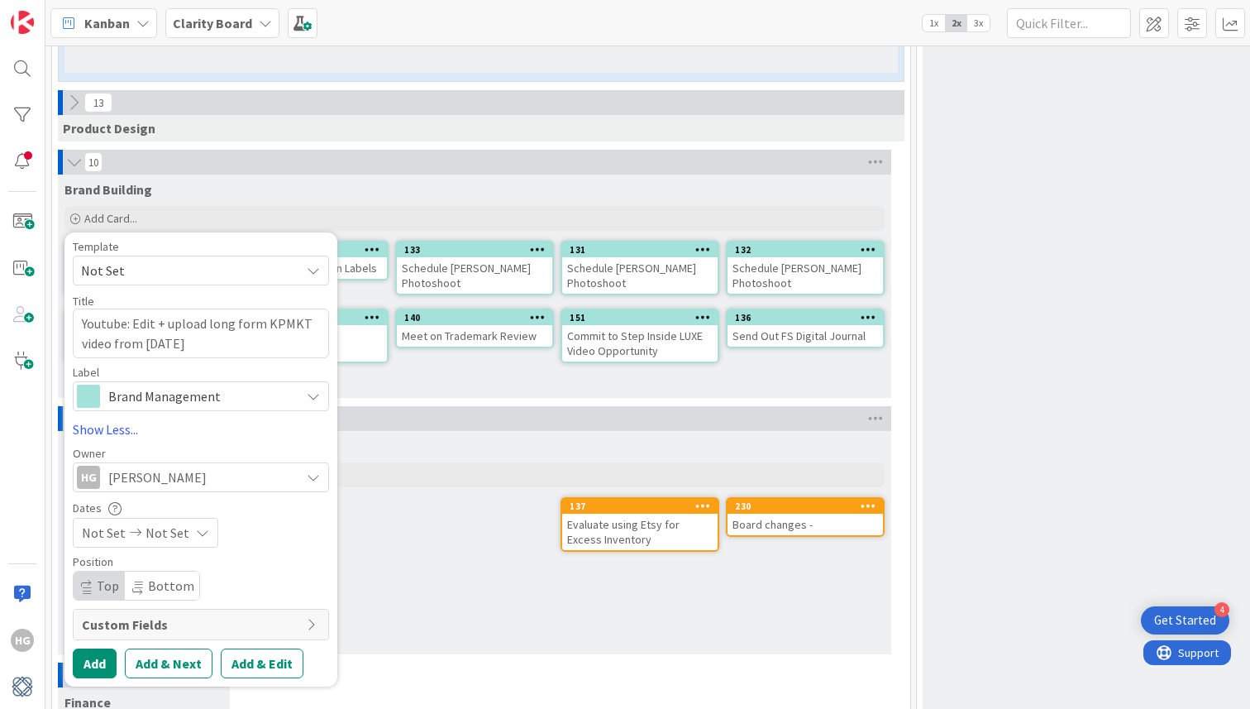
scroll to position [4619, 0]
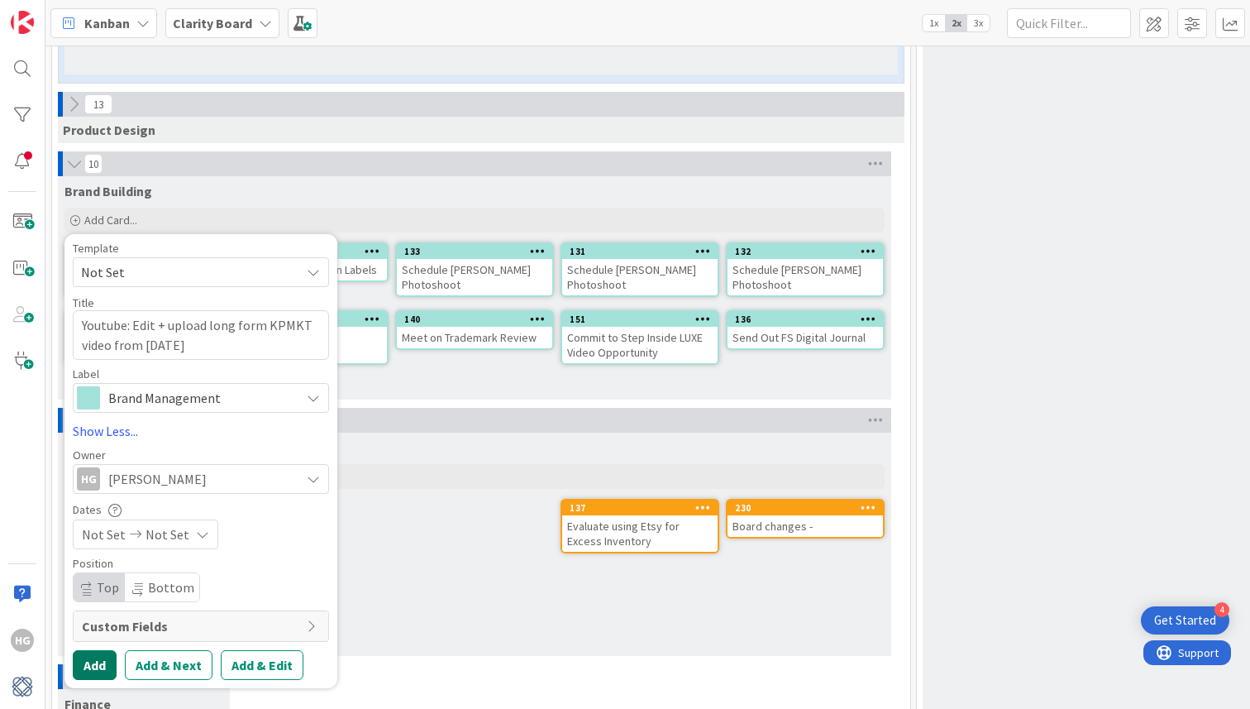
click at [98, 652] on button "Add" at bounding box center [95, 665] width 44 height 30
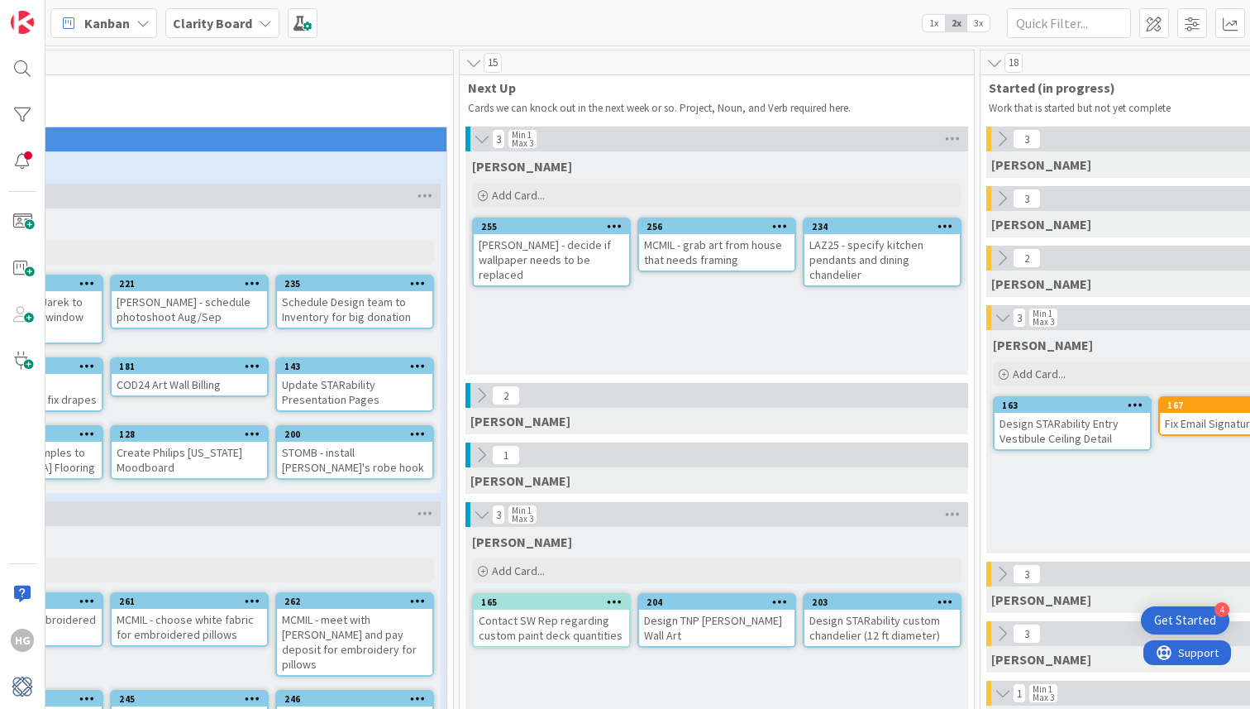
scroll to position [0, 0]
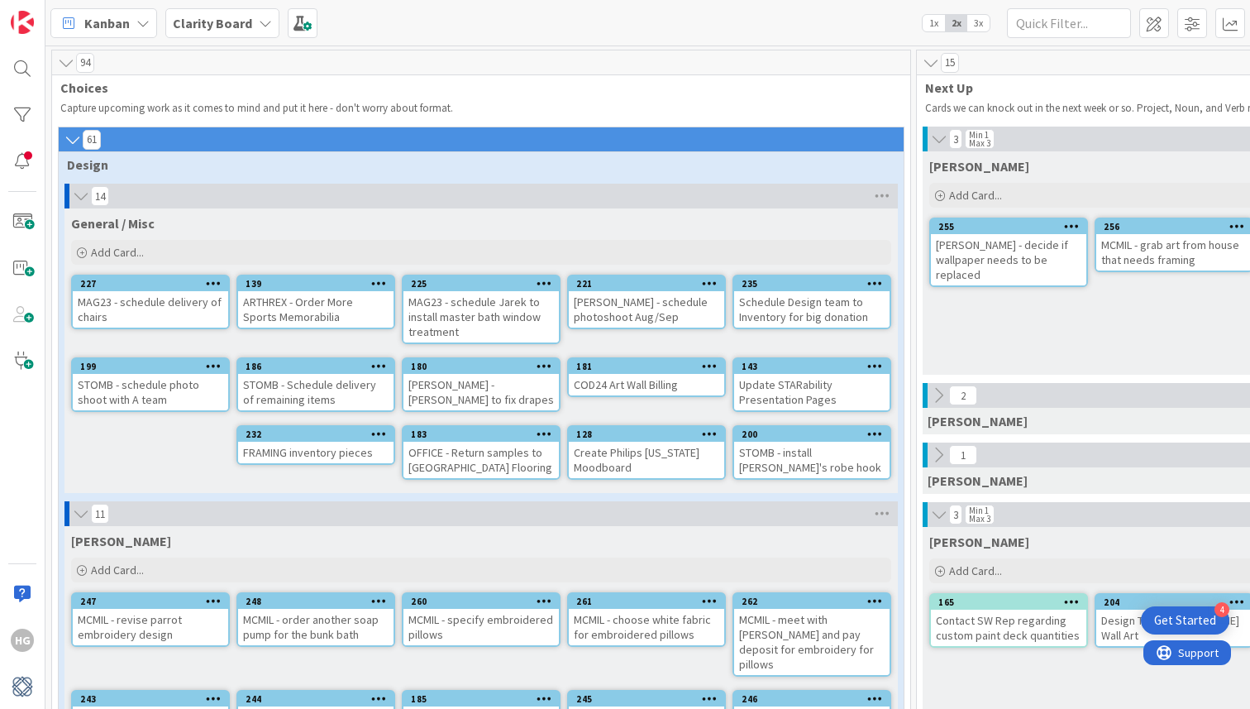
click at [58, 67] on icon at bounding box center [66, 63] width 18 height 17
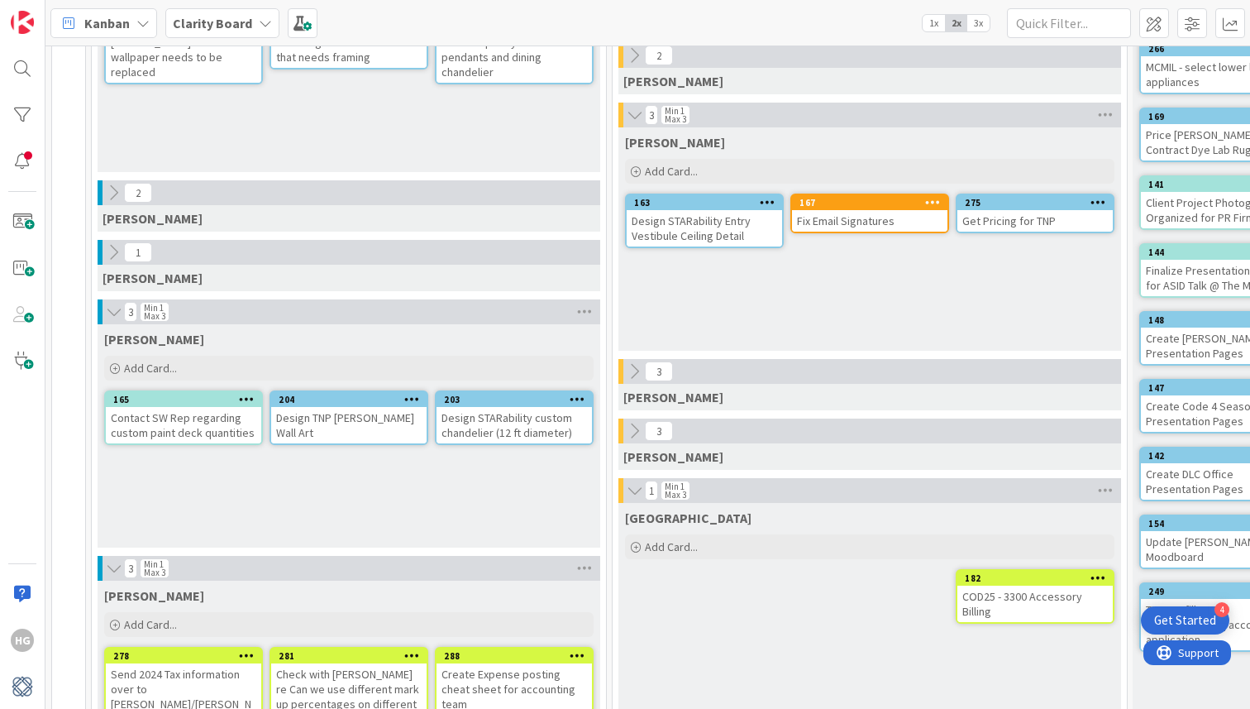
scroll to position [241, 0]
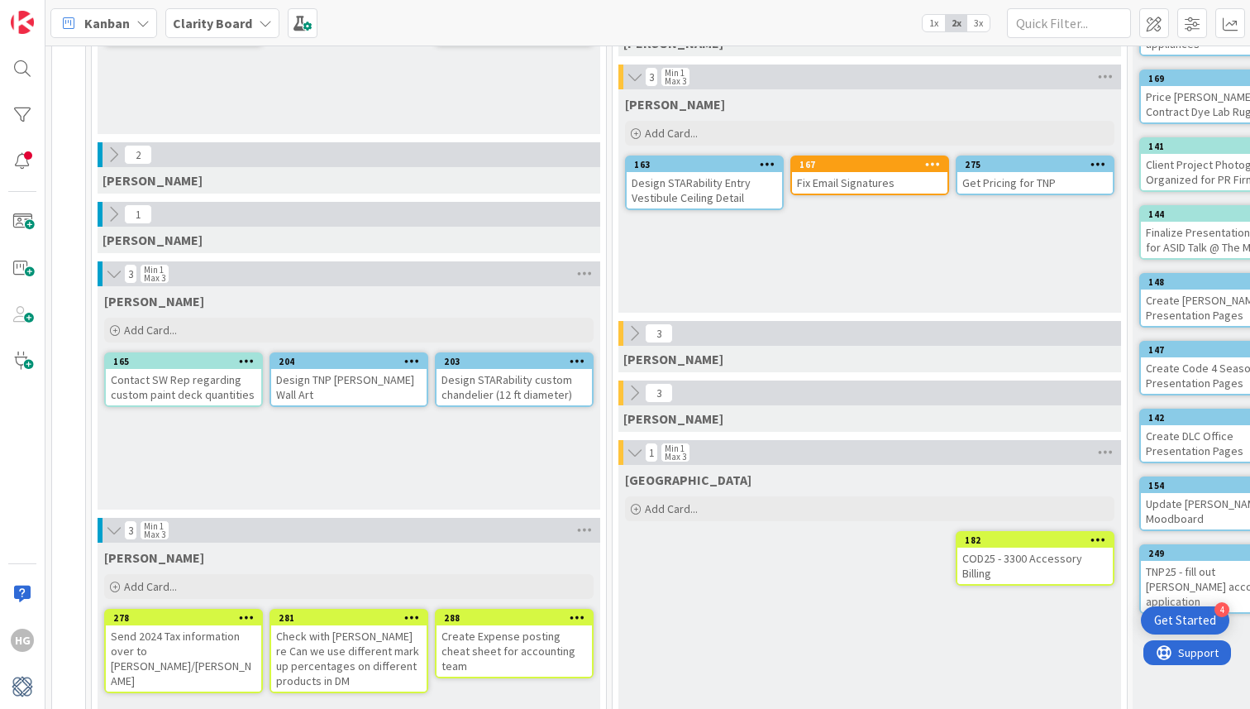
click at [636, 402] on button at bounding box center [633, 392] width 21 height 21
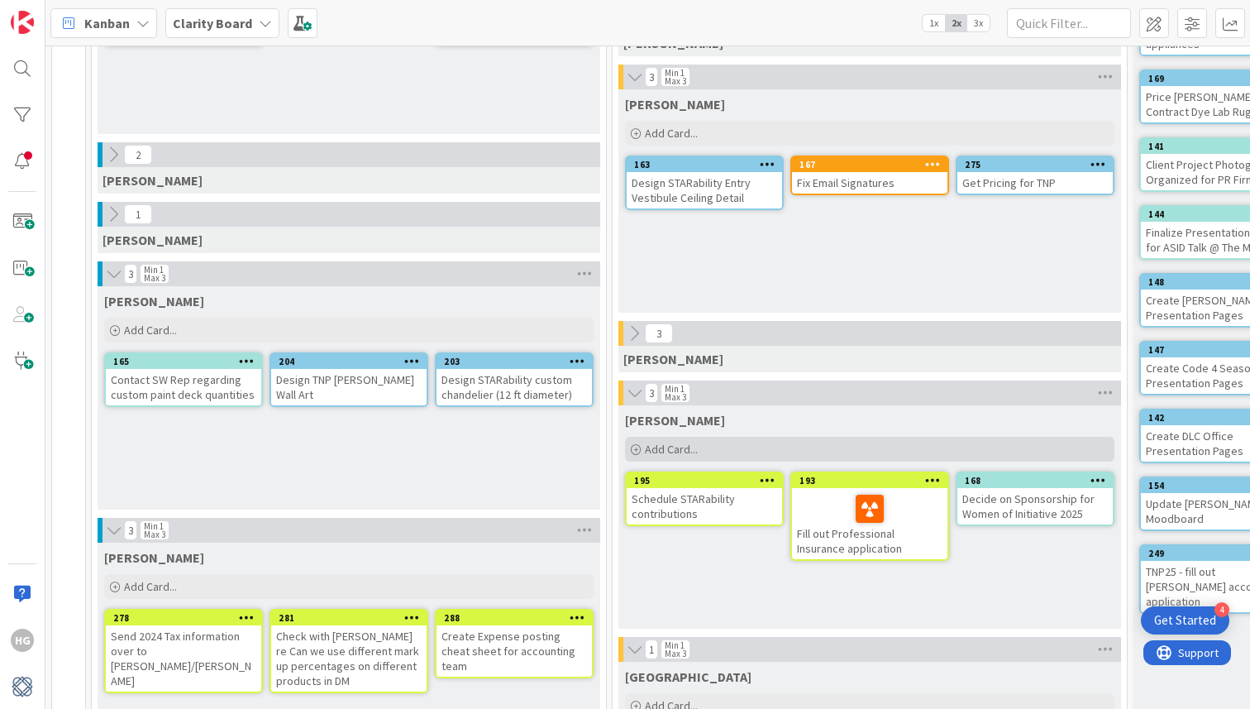
click at [741, 442] on div "Add Card..." at bounding box center [869, 449] width 489 height 25
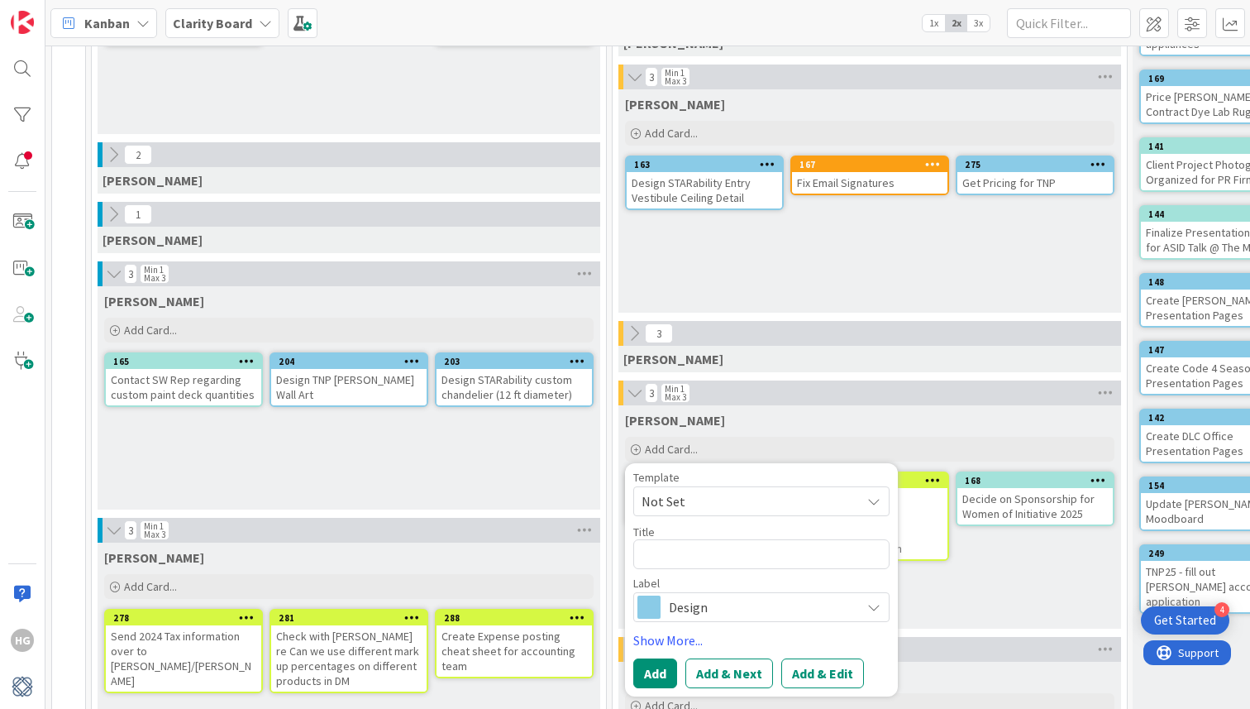
click at [692, 596] on span "Design" at bounding box center [761, 606] width 184 height 23
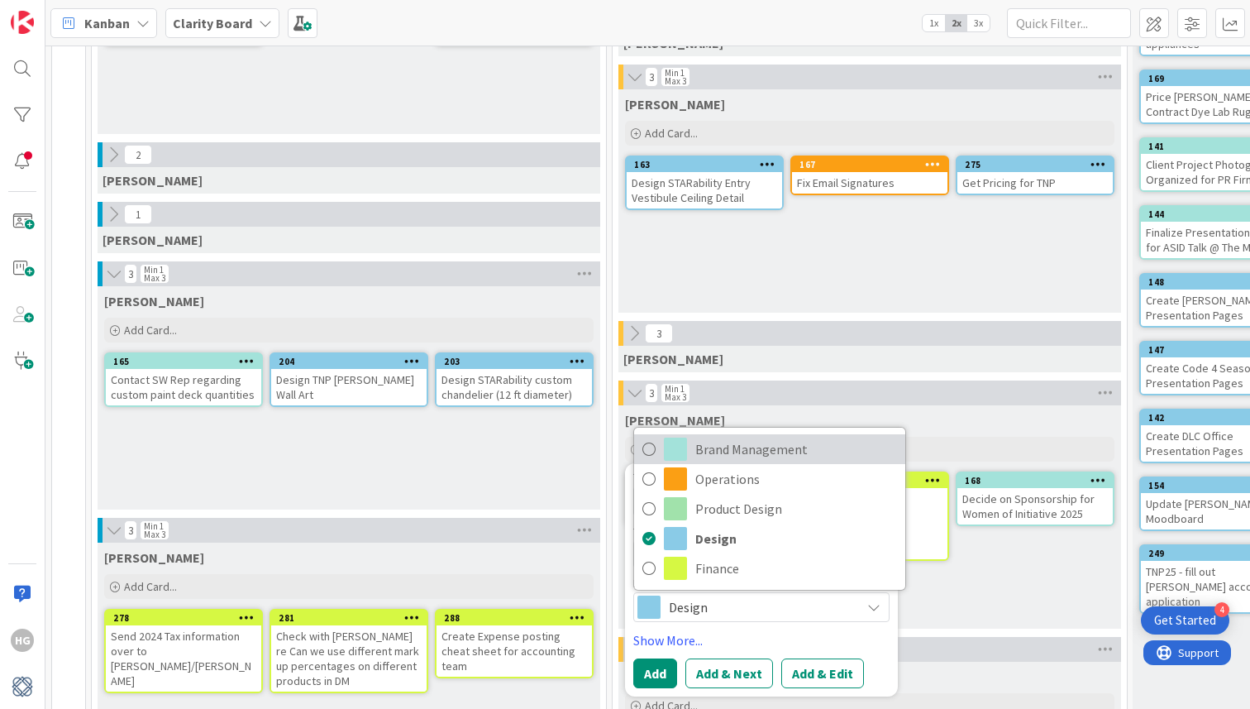
click at [709, 450] on span "Brand Management" at bounding box center [796, 449] width 202 height 25
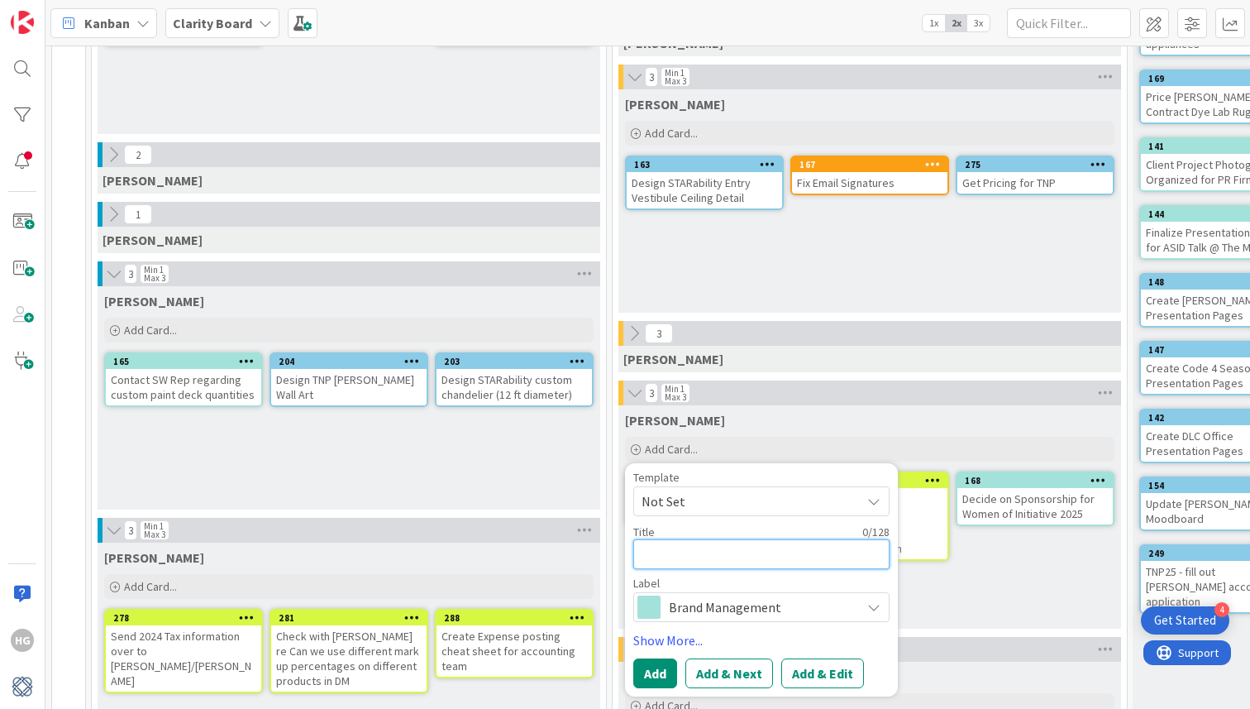
click at [668, 551] on textarea at bounding box center [761, 554] width 256 height 30
type textarea "x"
type textarea "A"
type textarea "x"
type textarea "Ad"
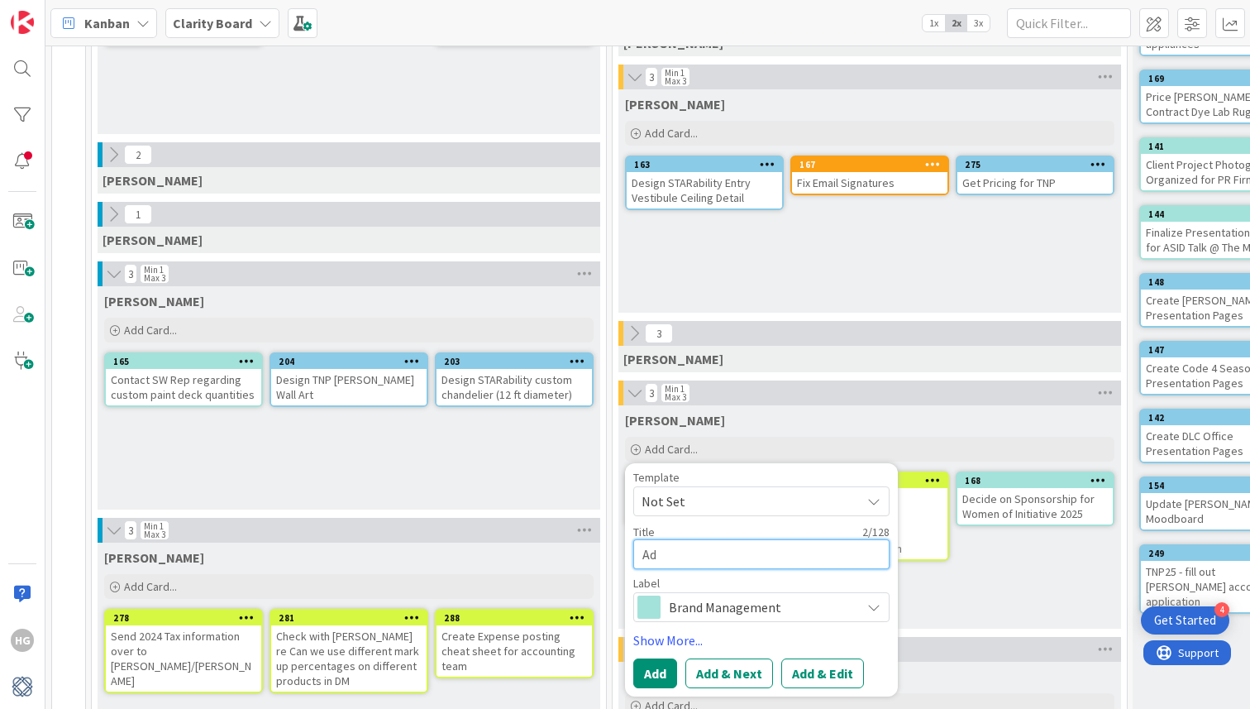
type textarea "x"
type textarea "Add"
type textarea "x"
type textarea "Add"
type textarea "x"
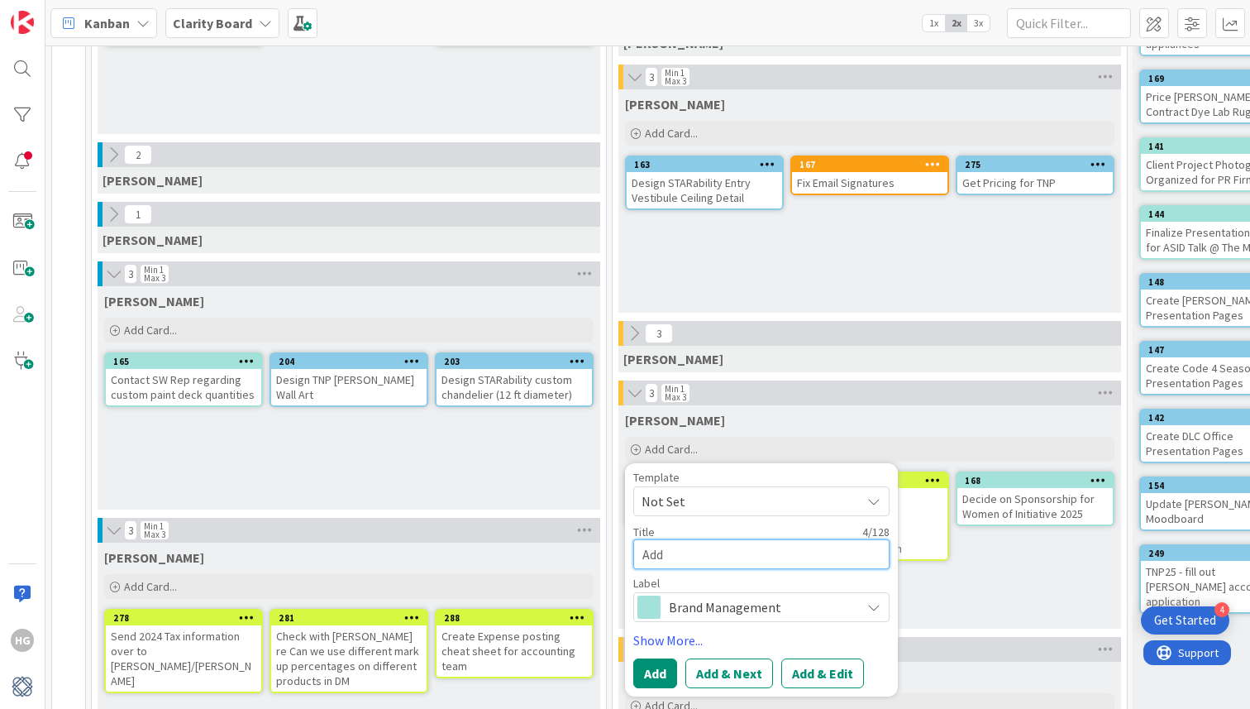
type textarea "Add S"
type textarea "x"
type textarea "Add Sa"
type textarea "x"
type textarea "Add Sar"
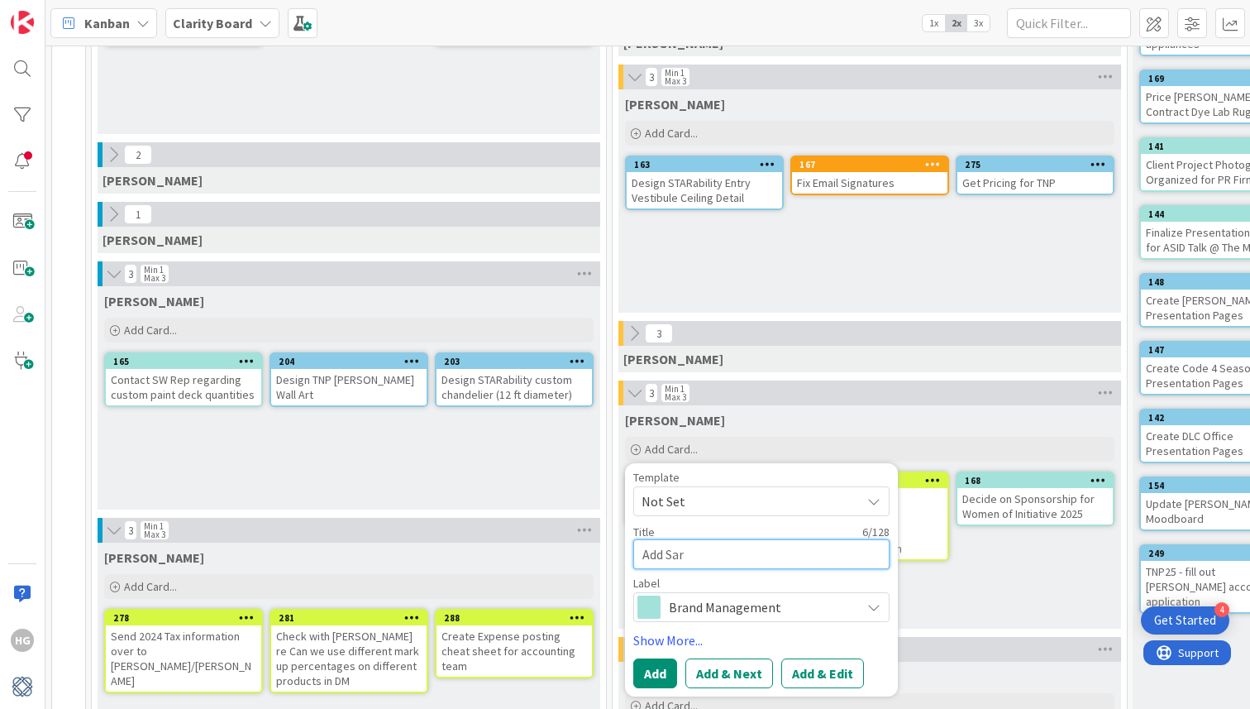
type textarea "x"
type textarea "Add [PERSON_NAME]"
type textarea "x"
type textarea "Add [PERSON_NAME]"
type textarea "x"
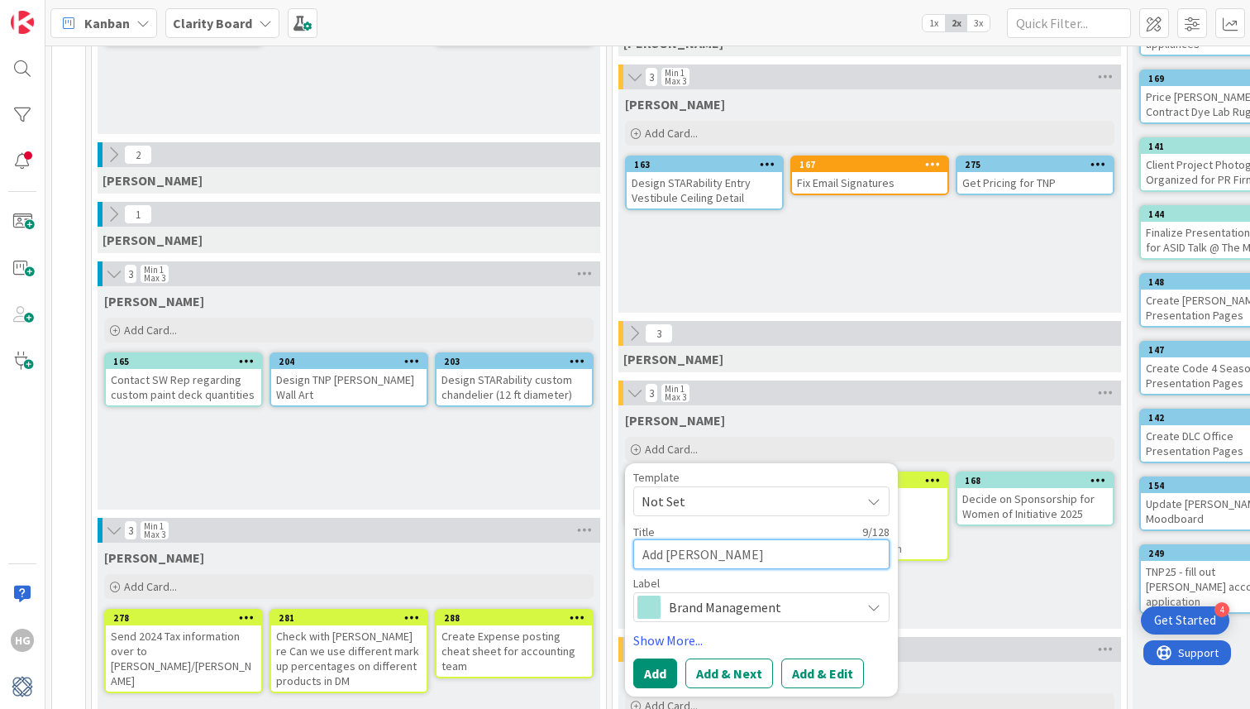
type textarea "Add [PERSON_NAME]"
type textarea "x"
type textarea "Add [PERSON_NAME]"
type textarea "x"
type textarea "Add [PERSON_NAME]"
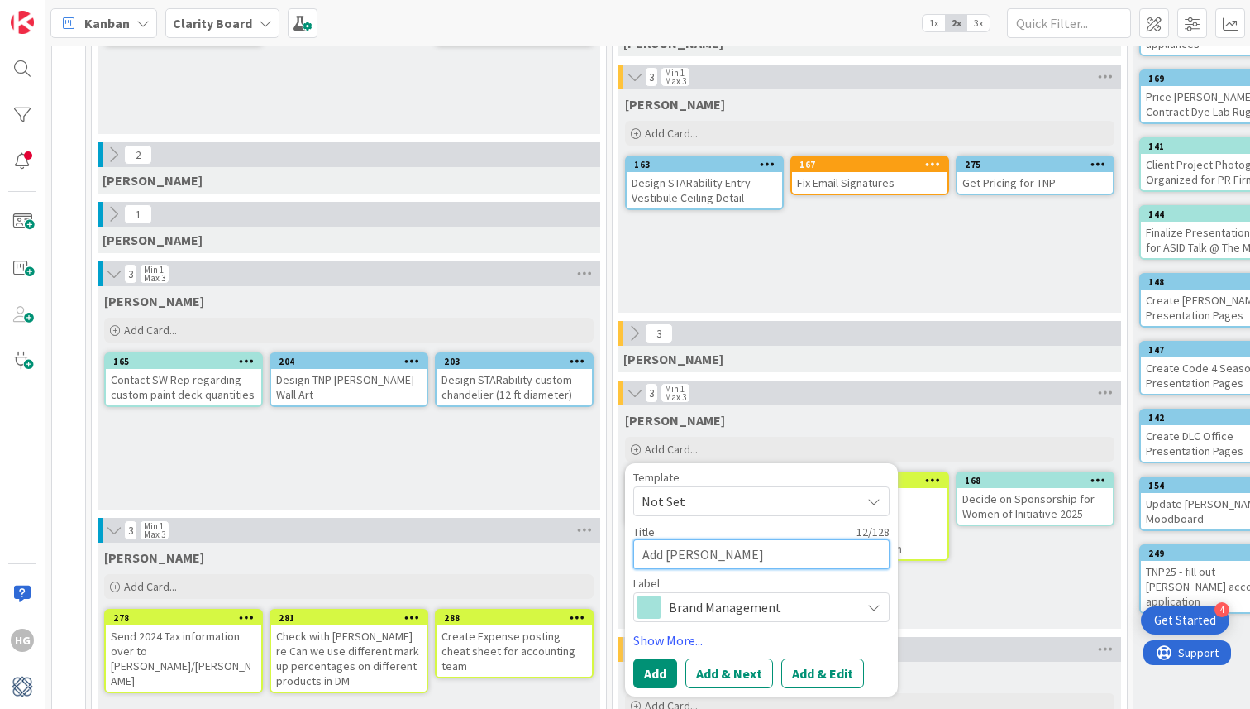
type textarea "x"
type textarea "Add [PERSON_NAME]"
type textarea "x"
type textarea "Add [PERSON_NAME]"
type textarea "x"
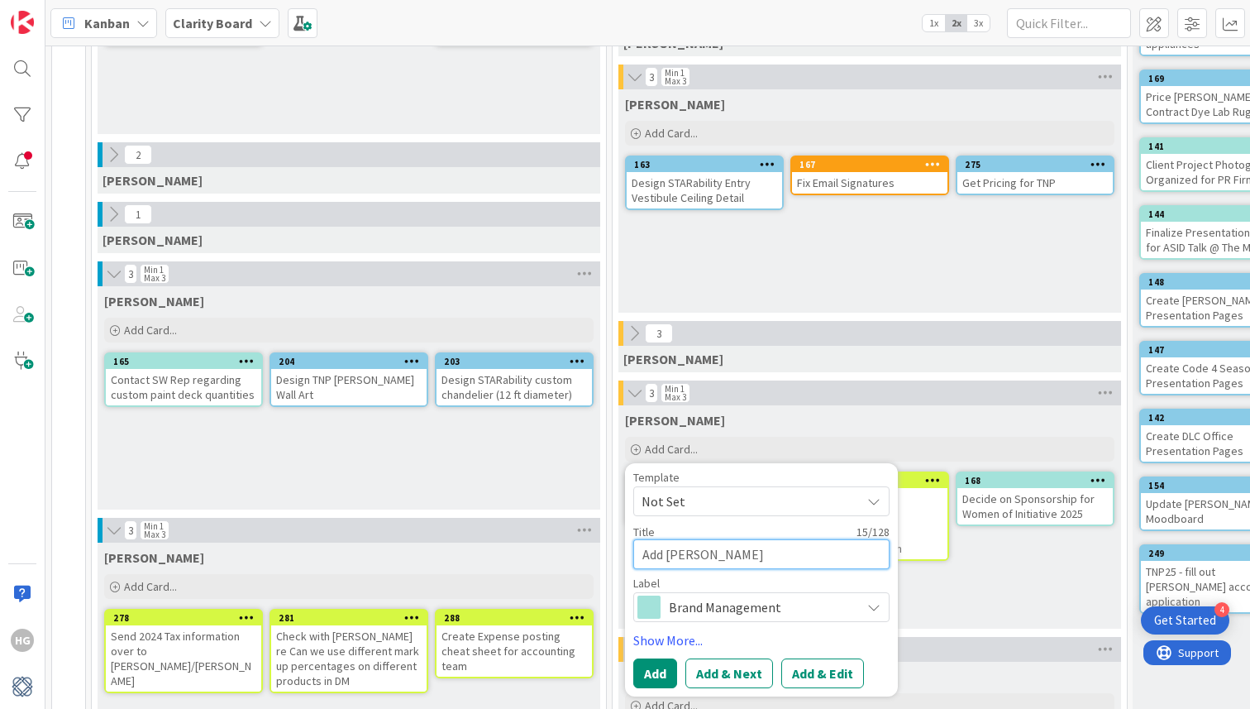
type textarea "Add [PERSON_NAME]"
type textarea "x"
type textarea "Add [PERSON_NAME]"
type textarea "x"
type textarea "Add [PERSON_NAME] t"
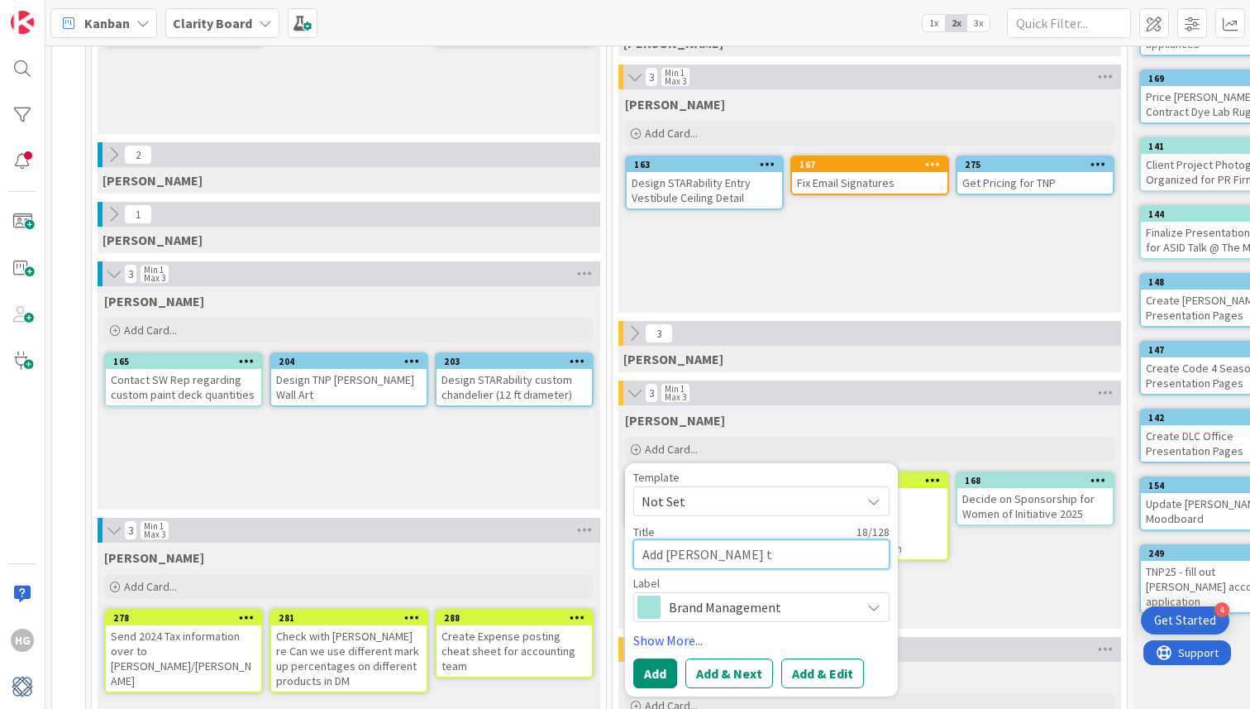
type textarea "x"
type textarea "Add [PERSON_NAME] to"
type textarea "x"
type textarea "Add [PERSON_NAME] to Y"
type textarea "x"
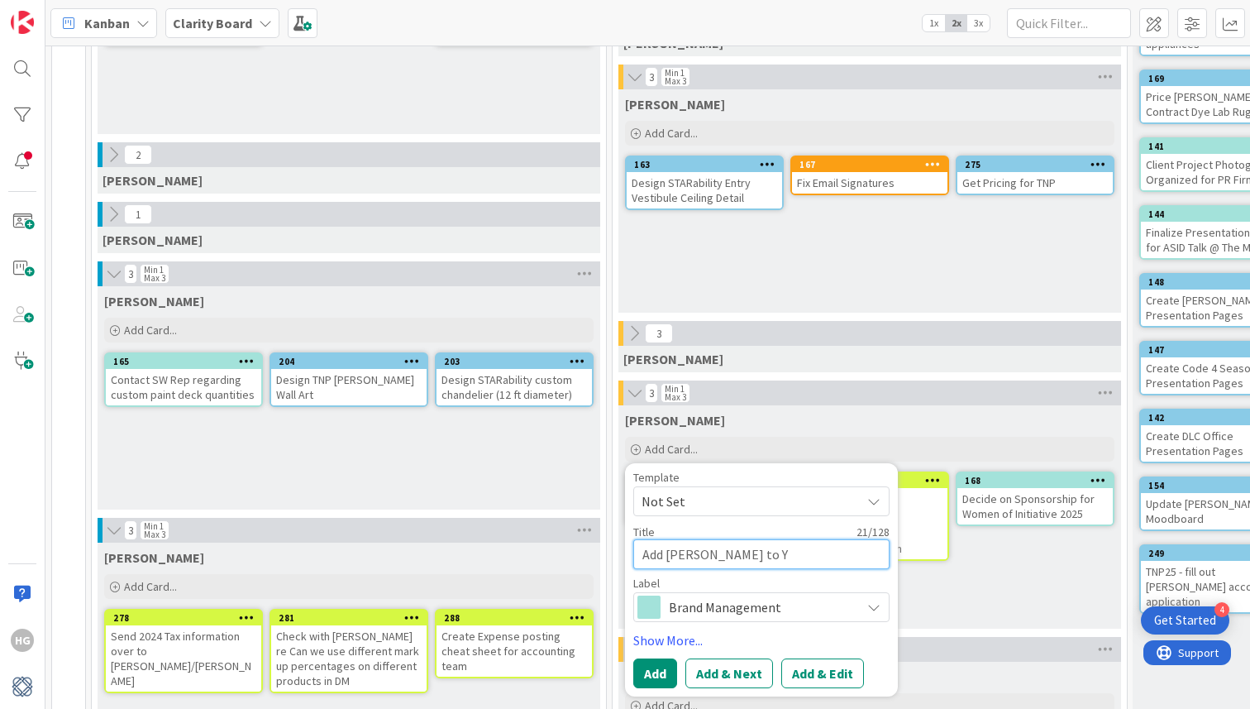
type textarea "Add [PERSON_NAME] to Yo"
type textarea "x"
type textarea "Add [PERSON_NAME] to You"
type textarea "x"
type textarea "Add [PERSON_NAME] to Youtu"
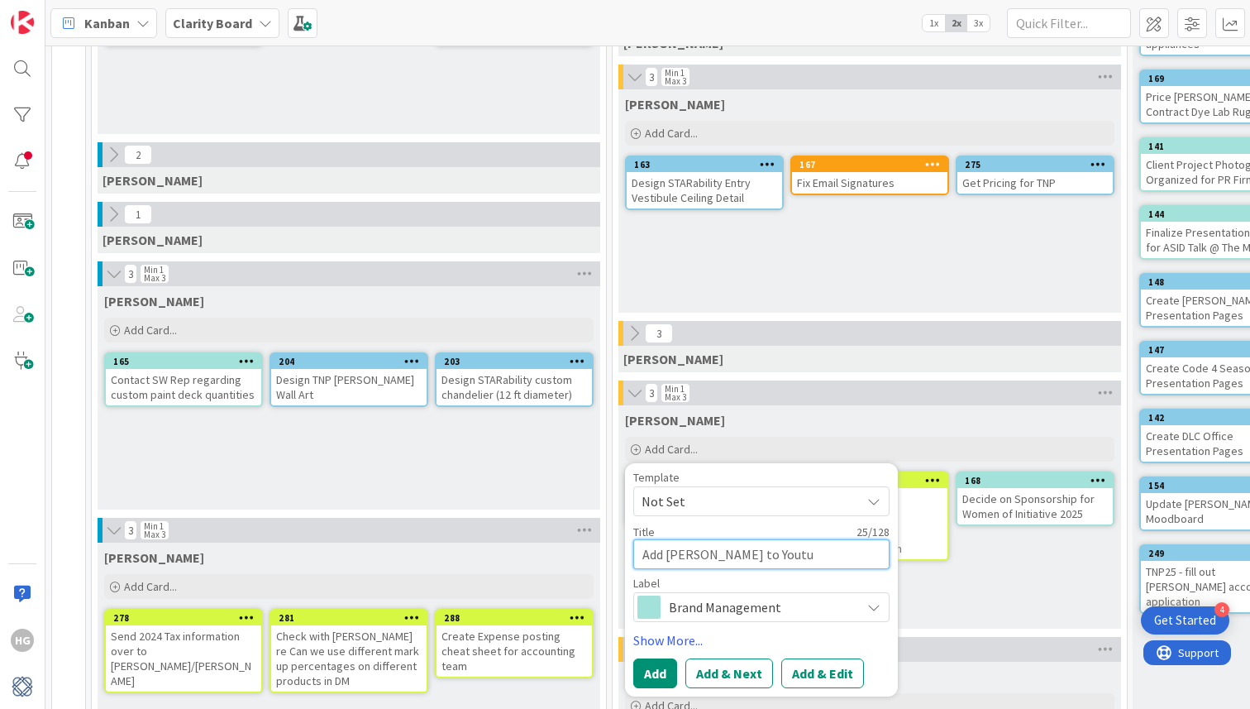
type textarea "x"
type textarea "Add [PERSON_NAME] to Youtub"
type textarea "x"
type textarea "Add [PERSON_NAME] to Youtube"
type textarea "x"
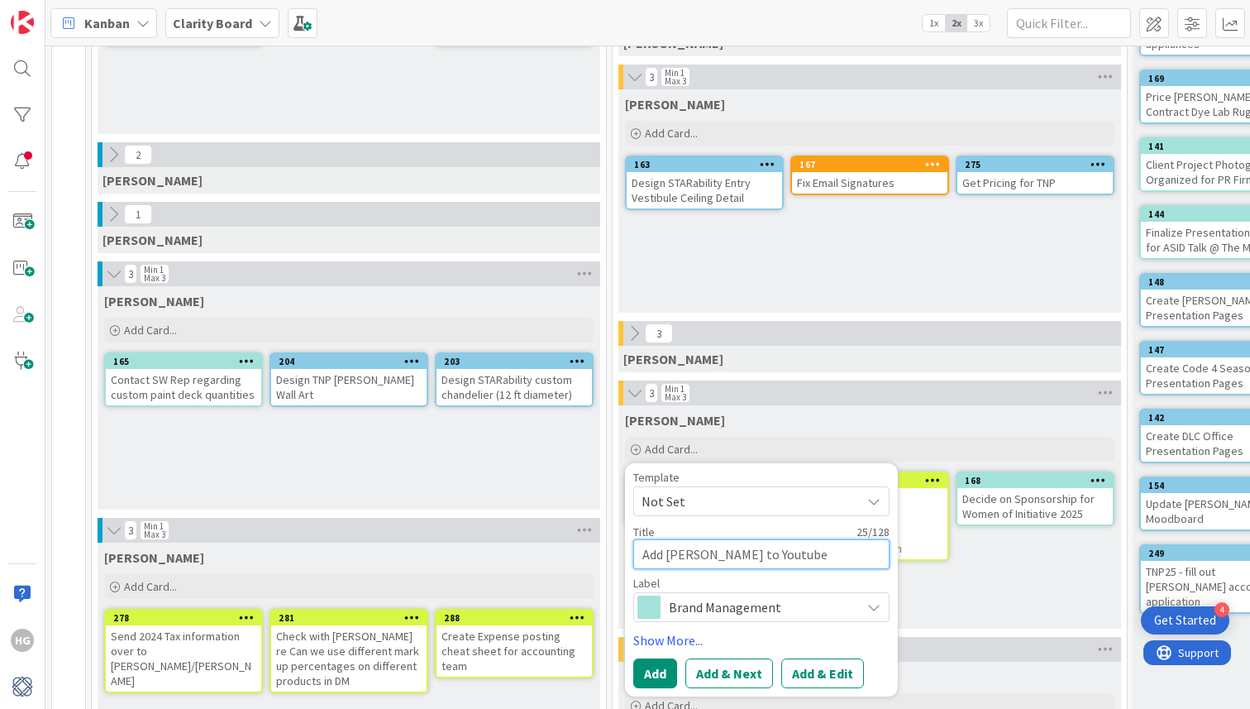
type textarea "Add [PERSON_NAME] to Youtube"
type textarea "x"
type textarea "Add [PERSON_NAME] to Youtube M"
type textarea "x"
type textarea "Add [PERSON_NAME] to Youtube Ma"
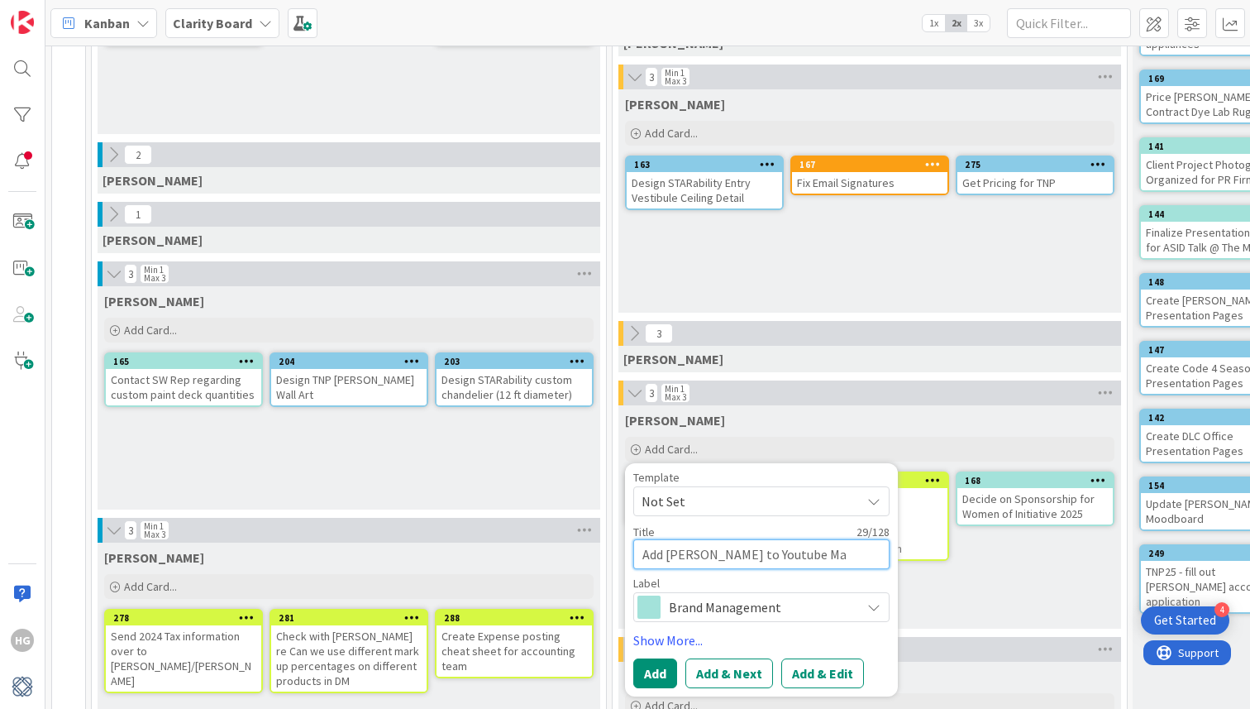
type textarea "x"
type textarea "Add [PERSON_NAME] to Youtube Man"
type textarea "x"
type textarea "Add [PERSON_NAME] to Youtube Mana"
type textarea "x"
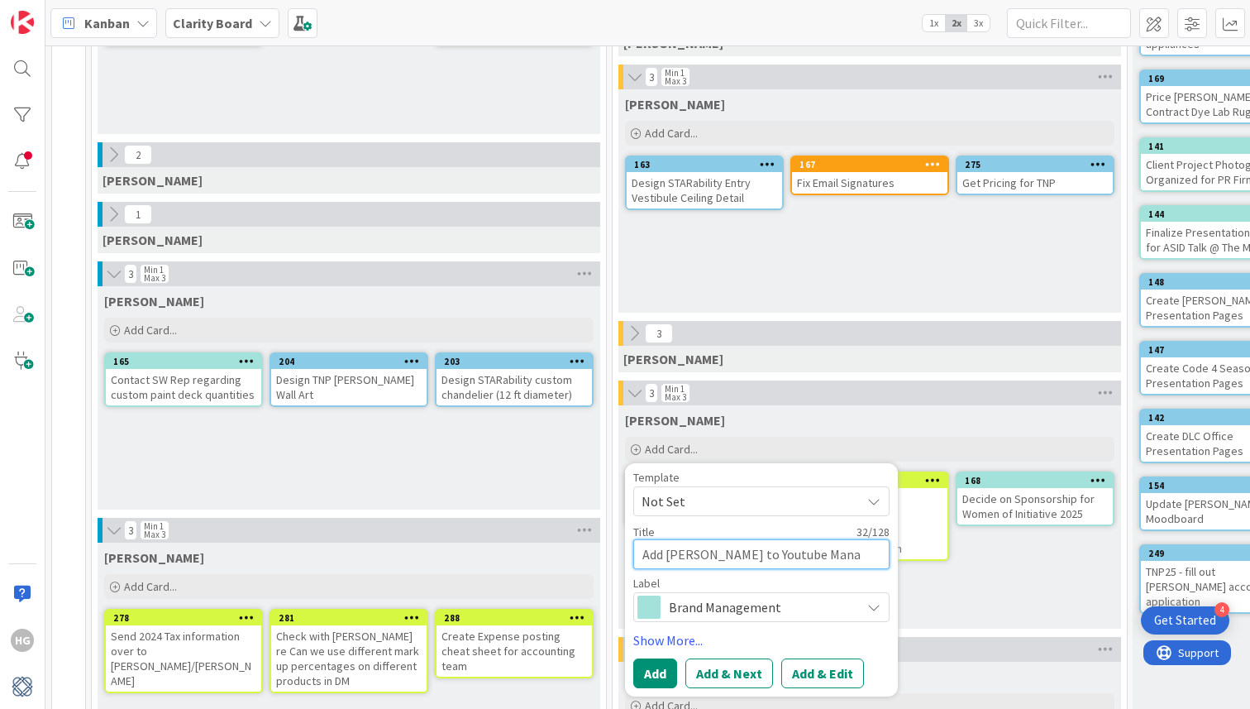
type textarea "Add [PERSON_NAME] to Youtube Man"
type textarea "x"
type textarea "Add [PERSON_NAME] to Youtube Ma"
type textarea "x"
type textarea "Add [PERSON_NAME] to Youtube M"
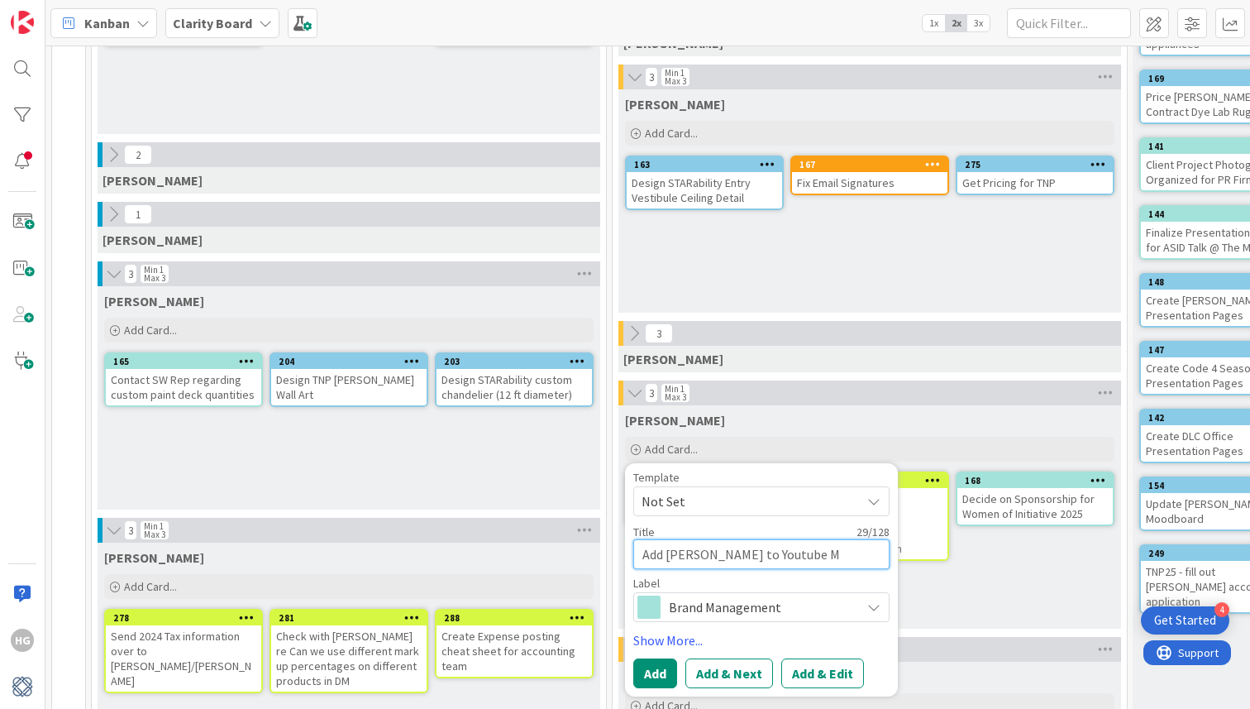
type textarea "x"
type textarea "Add [PERSON_NAME] to Youtube"
type textarea "x"
type textarea "Add [PERSON_NAME] to Youtube A"
type textarea "x"
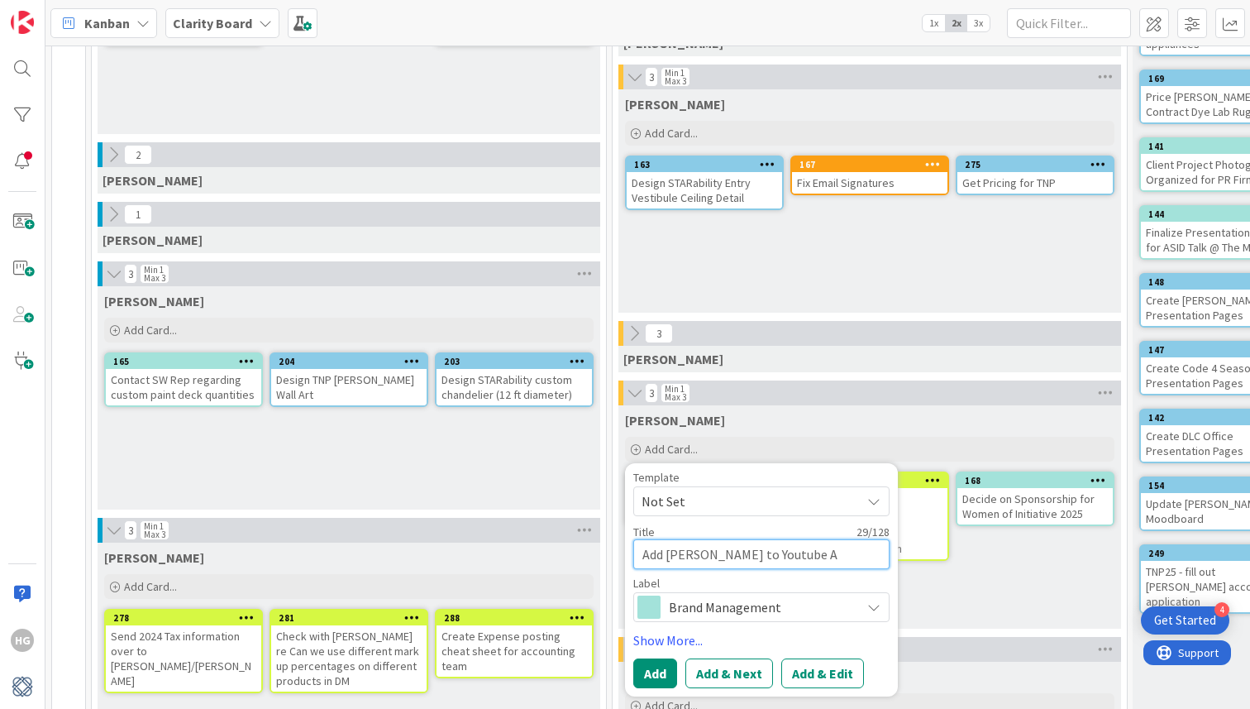
type textarea "Add [PERSON_NAME] to Youtube Ad"
type textarea "x"
type textarea "Add [PERSON_NAME] to Youtube Adm"
type textarea "x"
type textarea "Add [PERSON_NAME] to Youtube Admi"
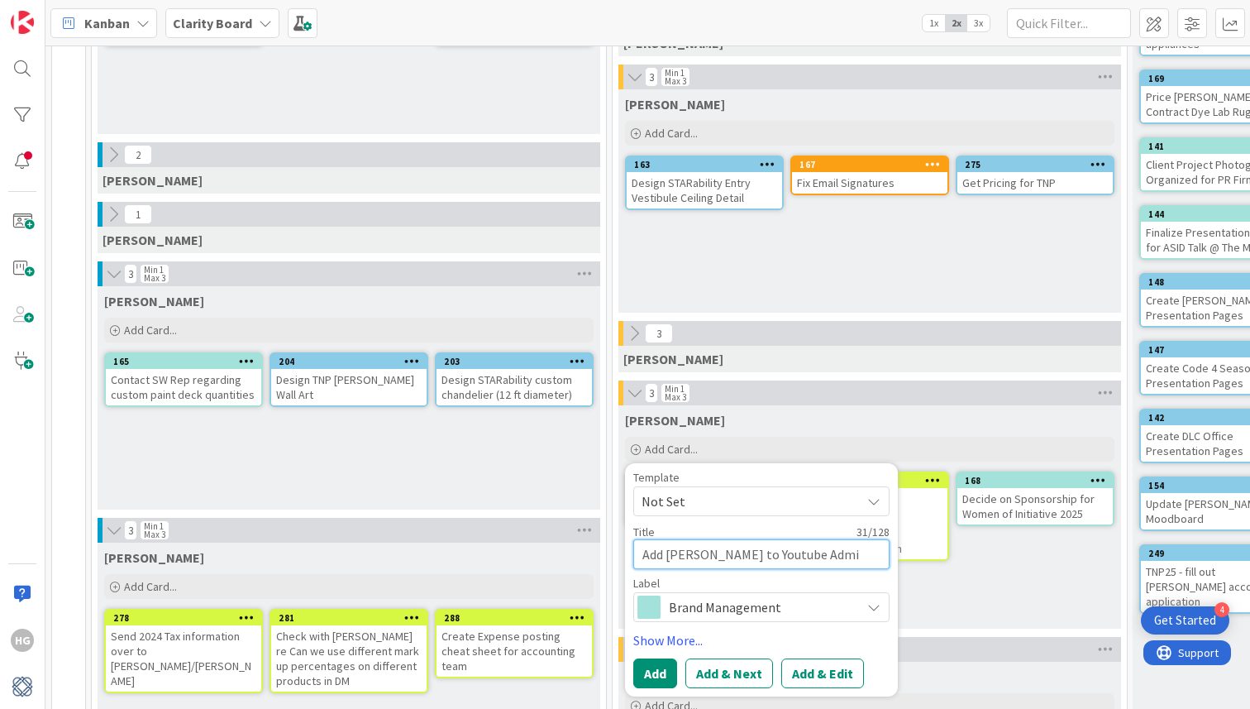
type textarea "x"
type textarea "Add [PERSON_NAME] to Youtube Admin"
type textarea "x"
click at [824, 561] on textarea "Add [PERSON_NAME] to Youtube Admin" at bounding box center [761, 554] width 256 height 30
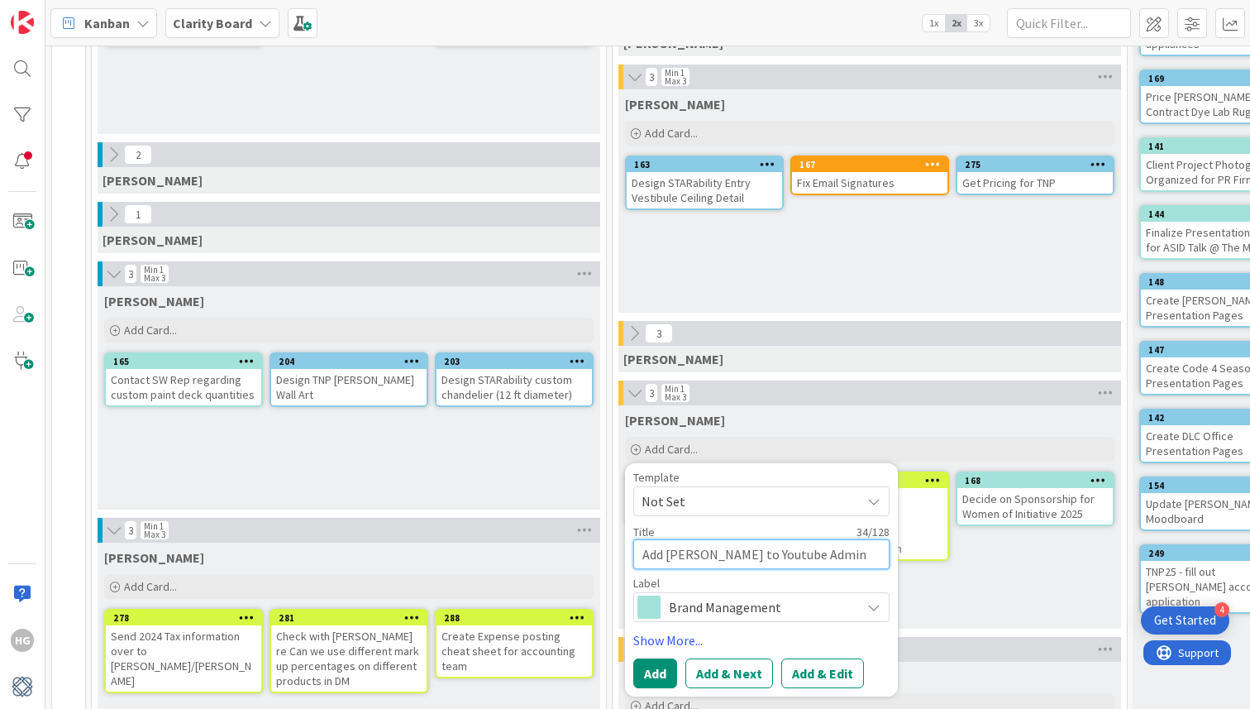
type textarea "Add [PERSON_NAME] to Youtube Admin"
click at [732, 495] on span "Not Set" at bounding box center [745, 500] width 207 height 21
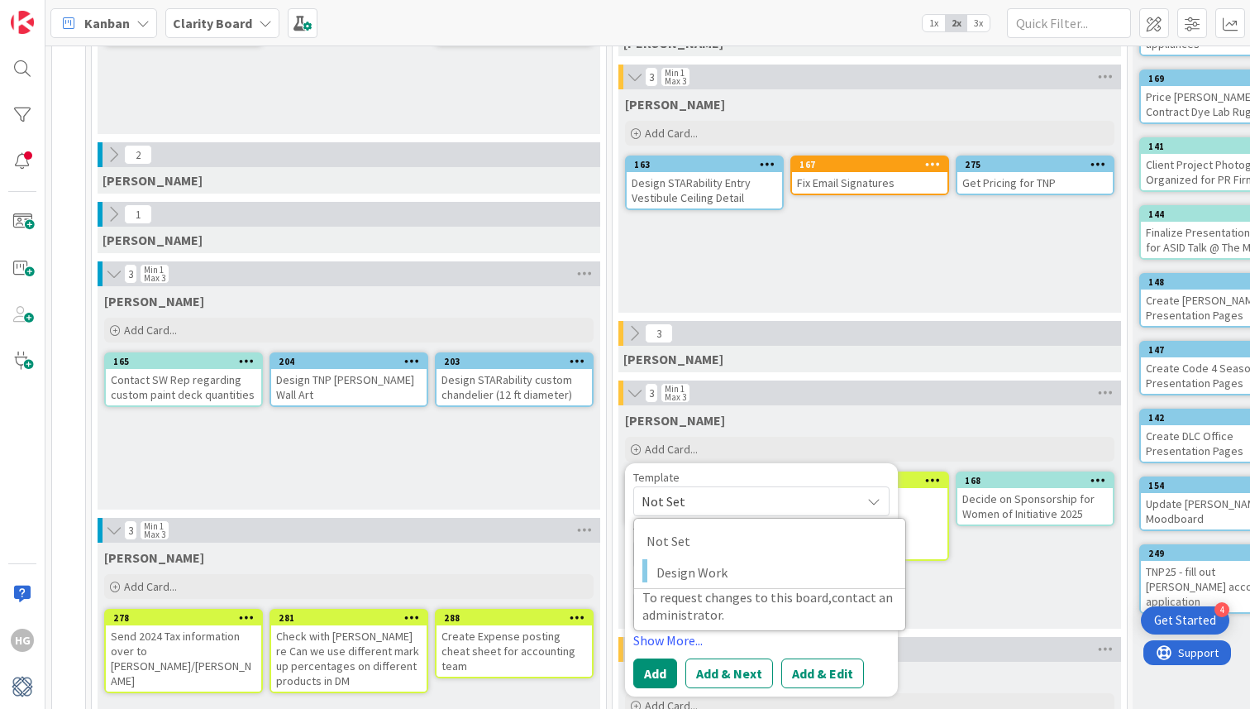
click at [719, 482] on div "Template" at bounding box center [761, 477] width 256 height 12
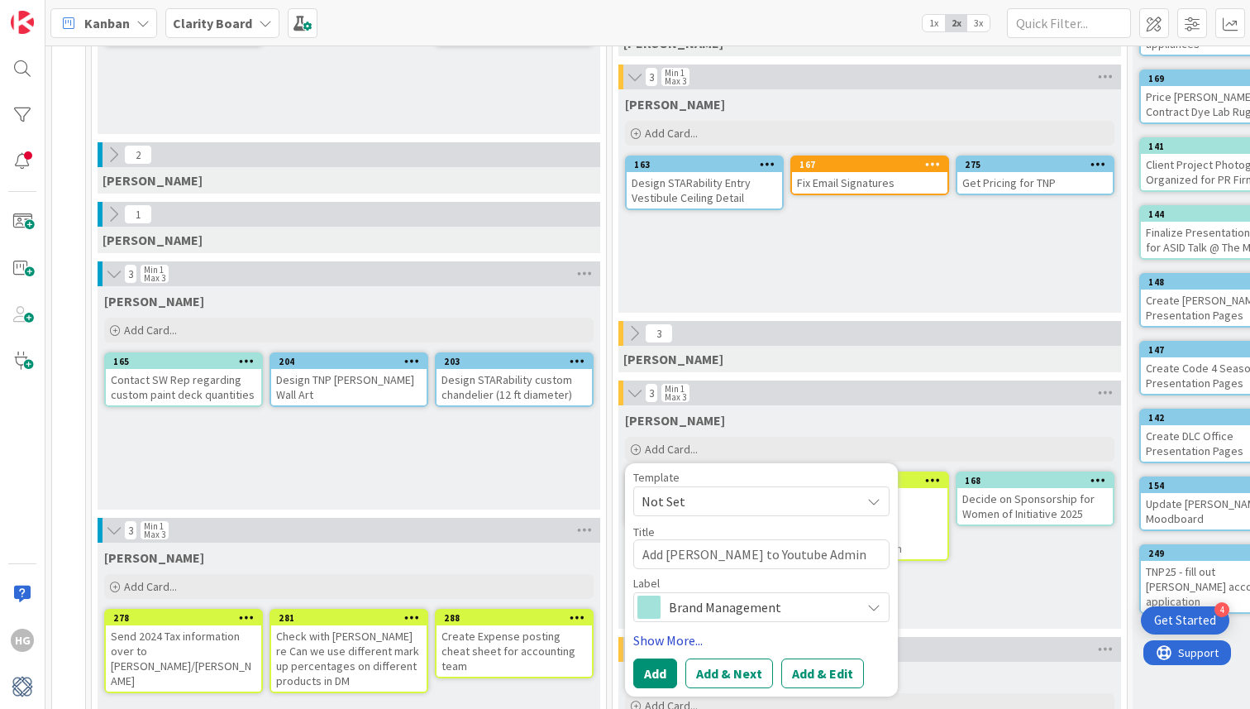
click at [666, 637] on link "Show More..." at bounding box center [761, 640] width 256 height 20
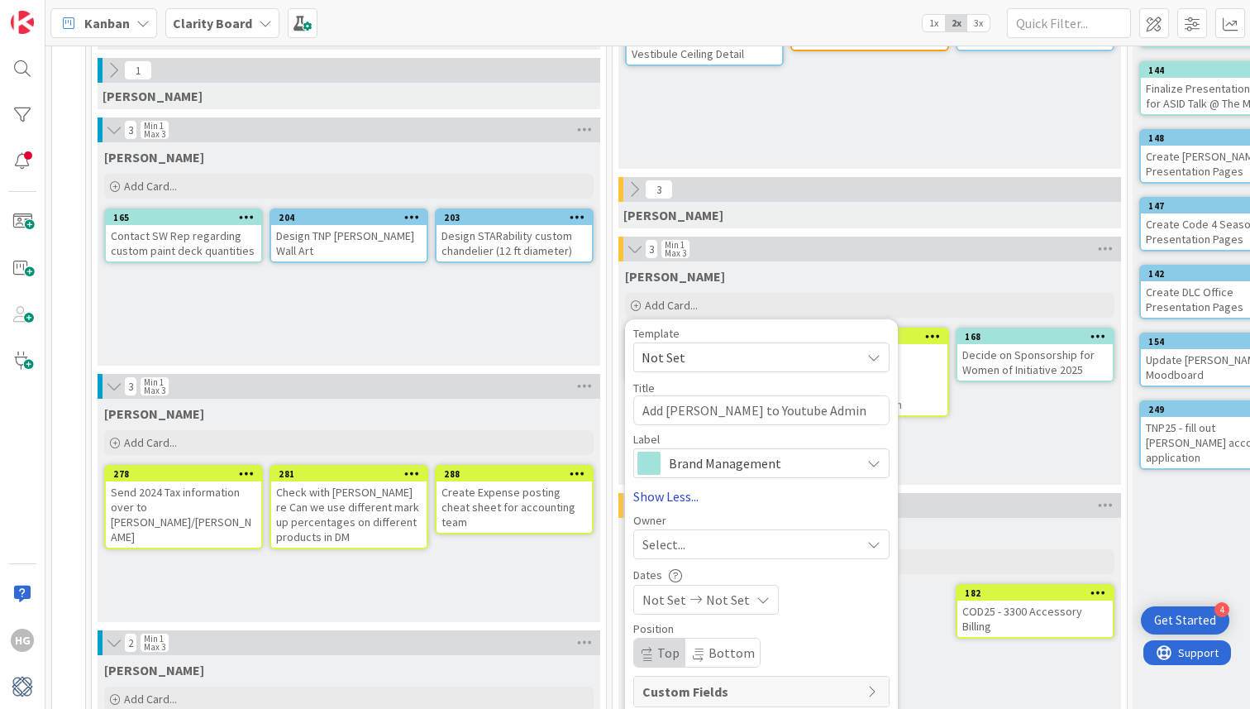
scroll to position [392, 0]
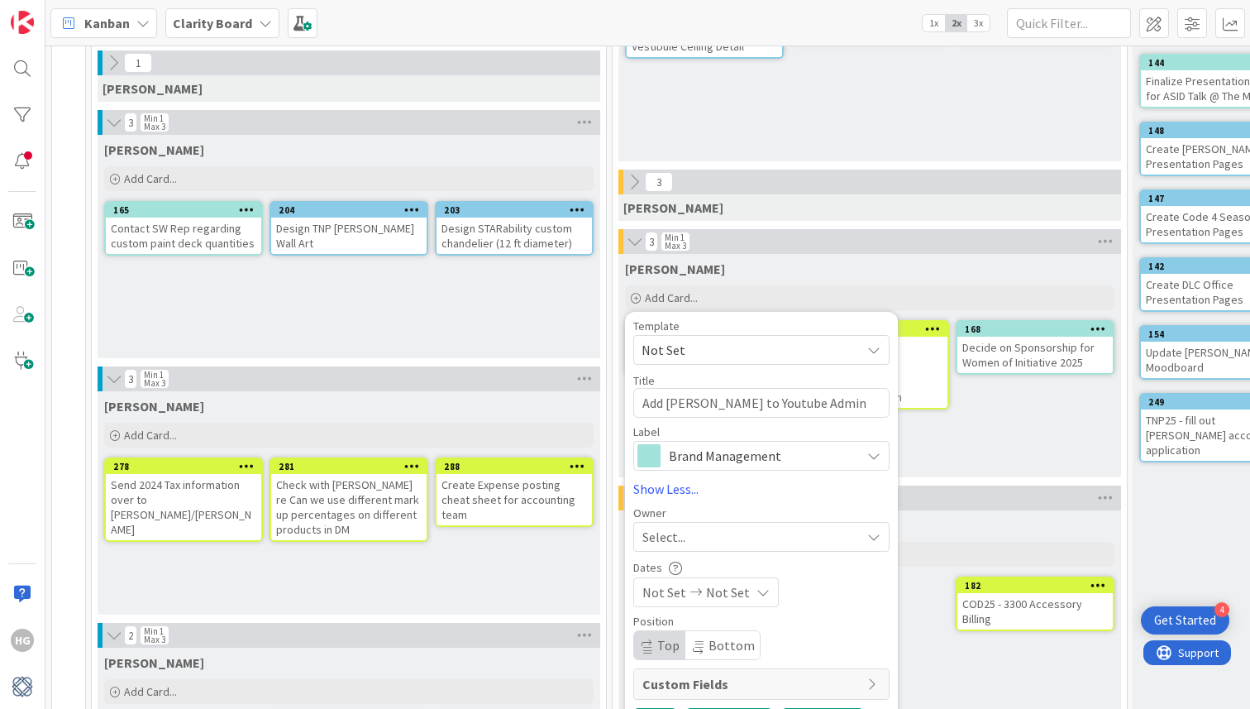
click at [676, 534] on span "Select..." at bounding box center [663, 537] width 43 height 20
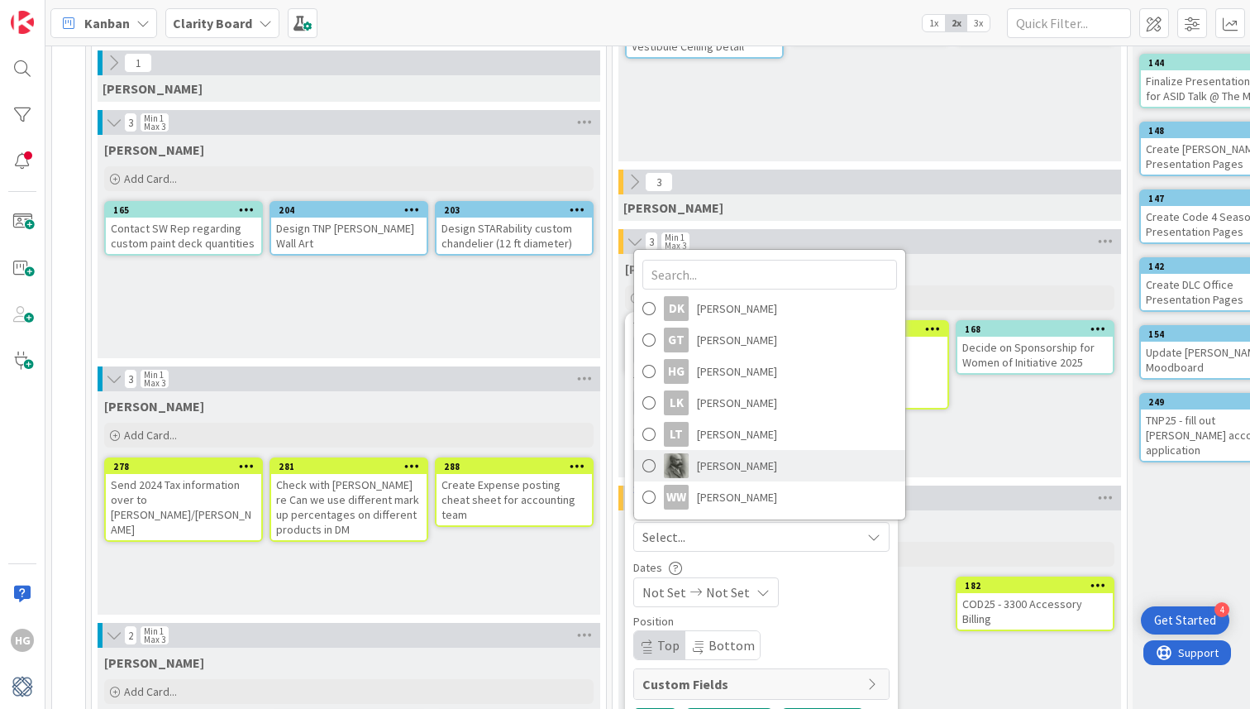
click at [711, 464] on span "[PERSON_NAME]" at bounding box center [737, 465] width 80 height 25
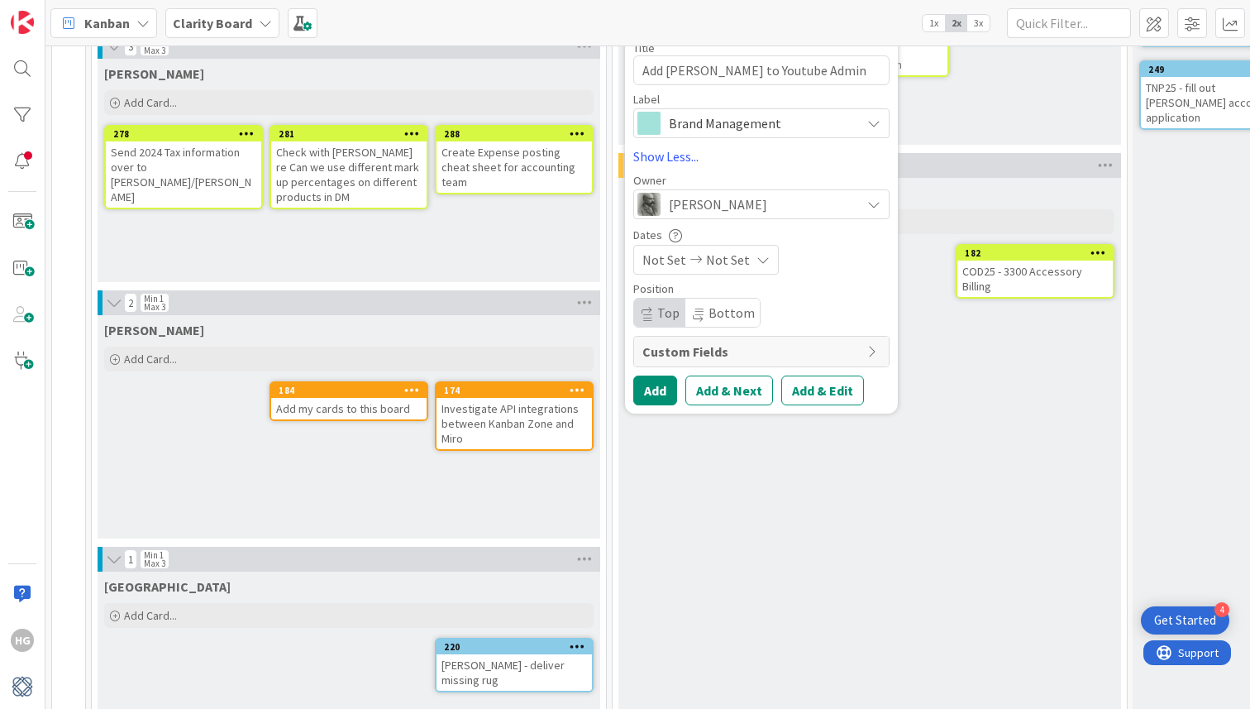
scroll to position [828, 0]
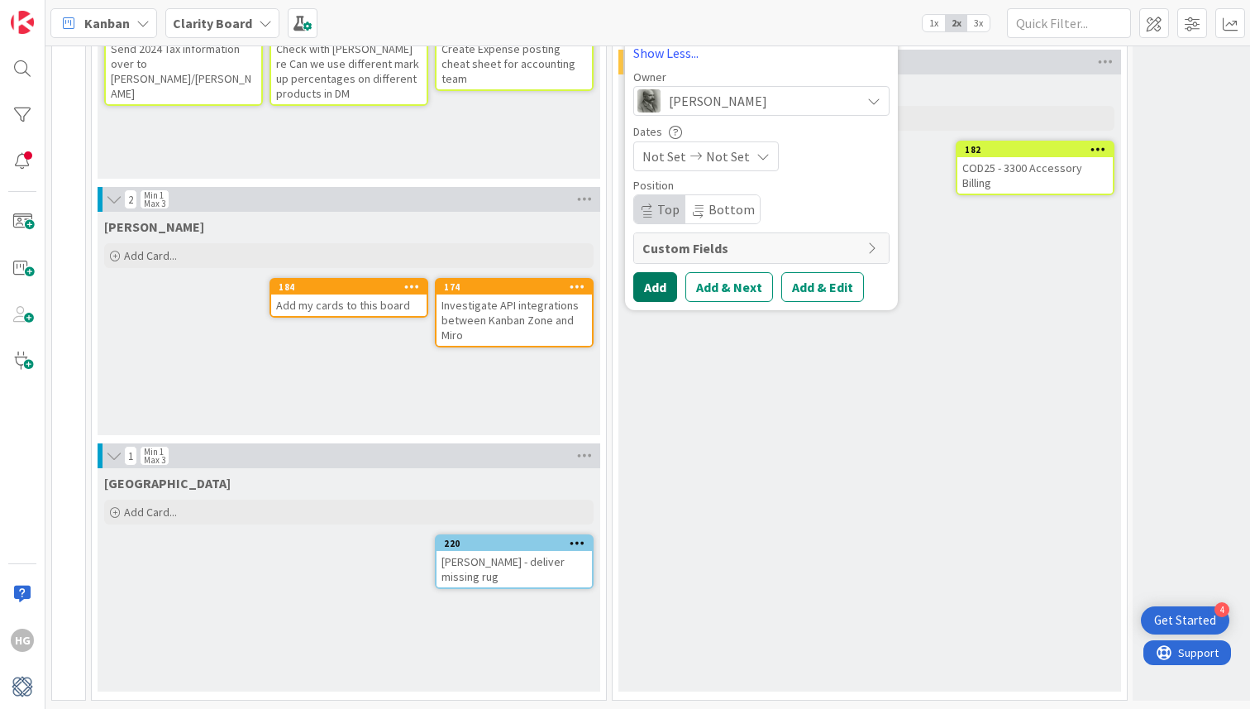
click at [658, 279] on button "Add" at bounding box center [655, 287] width 44 height 30
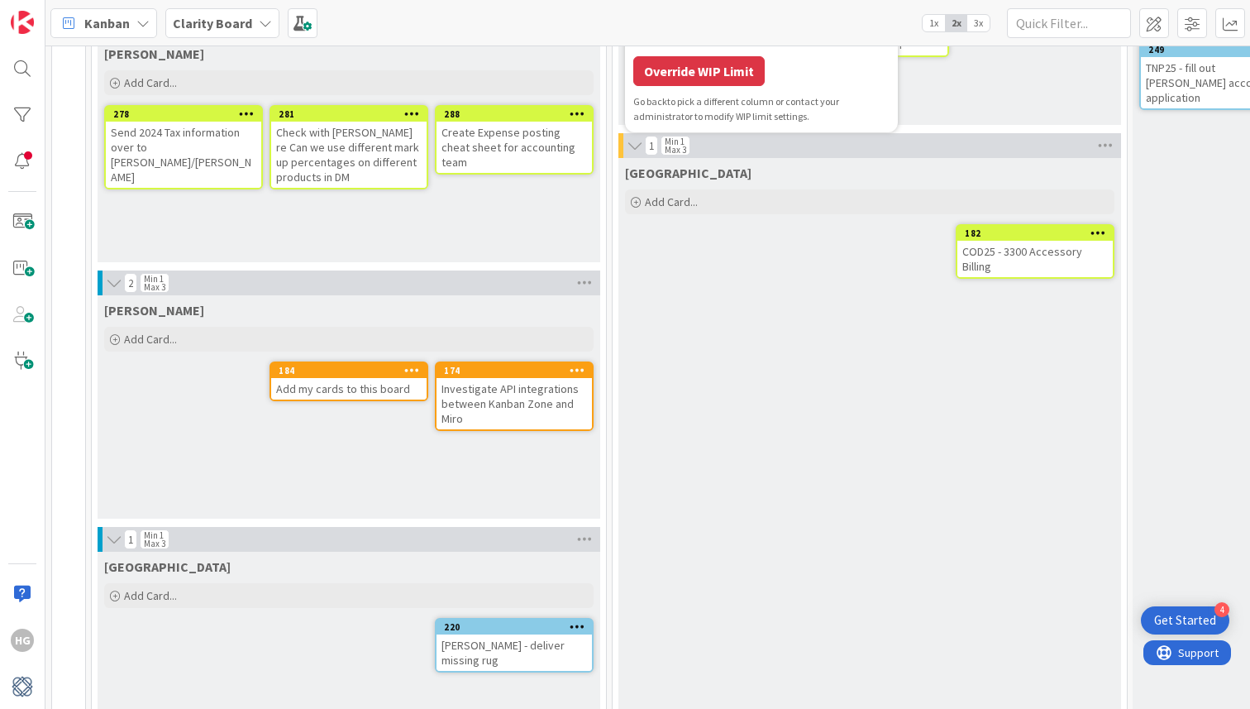
scroll to position [711, 0]
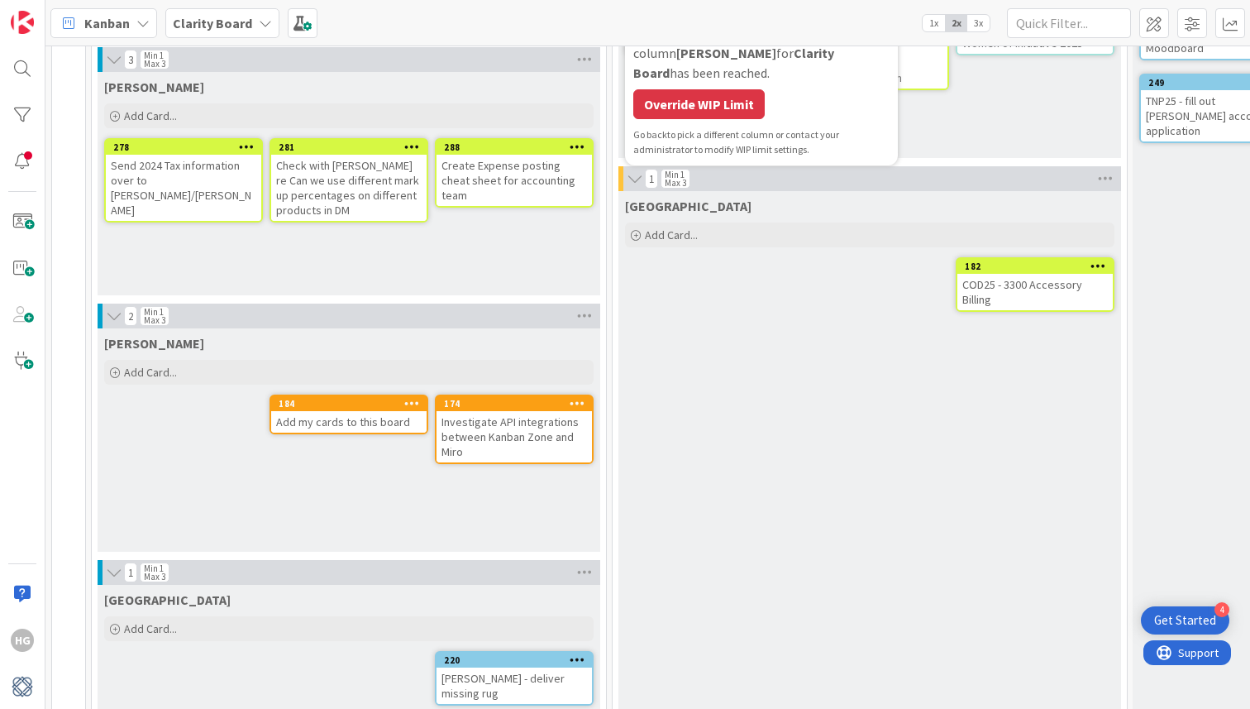
type textarea "x"
